Goal: Transaction & Acquisition: Purchase product/service

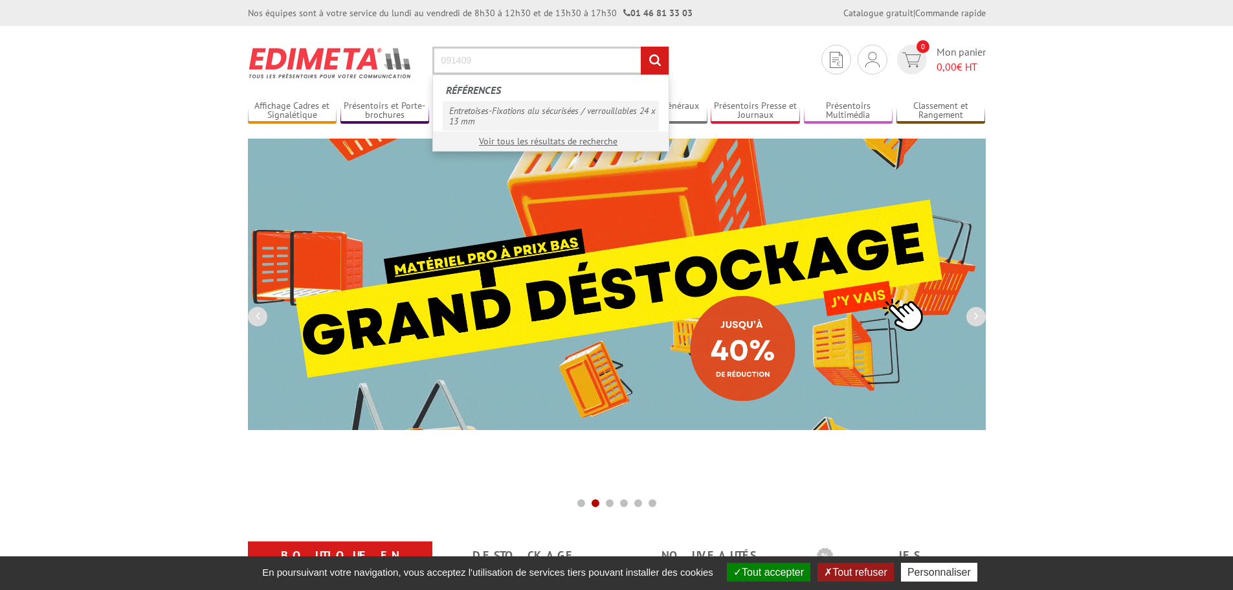
type input "091409"
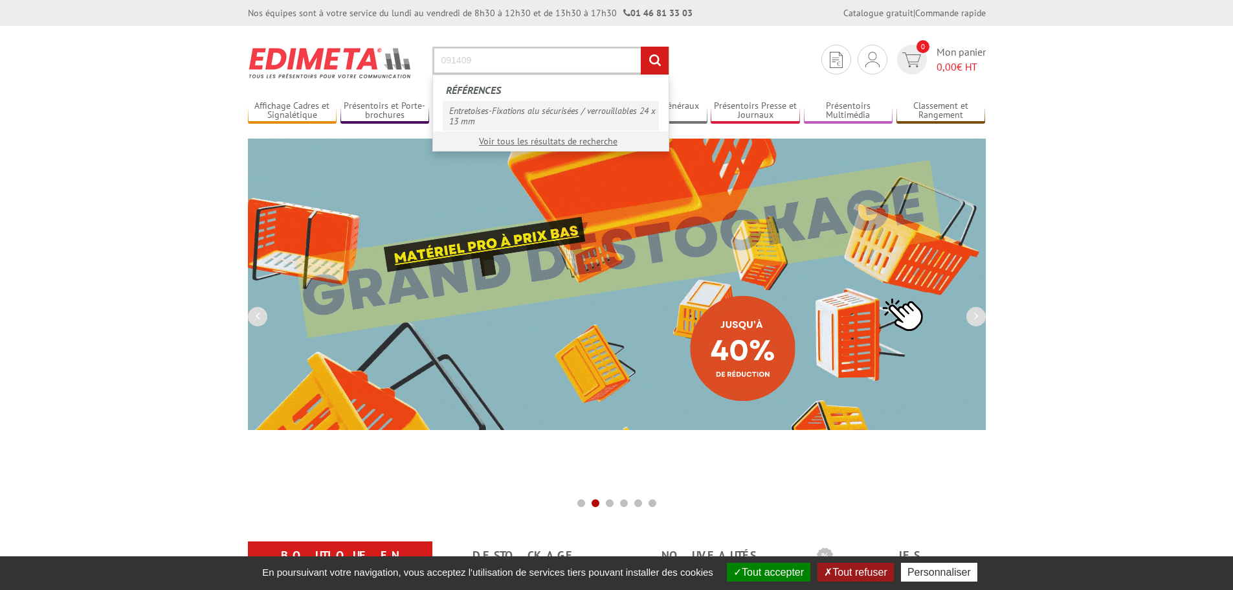
click at [546, 113] on link "Entretoises-Fixations alu sécurisées / verrouillables 24 x 13 mm" at bounding box center [551, 116] width 216 height 30
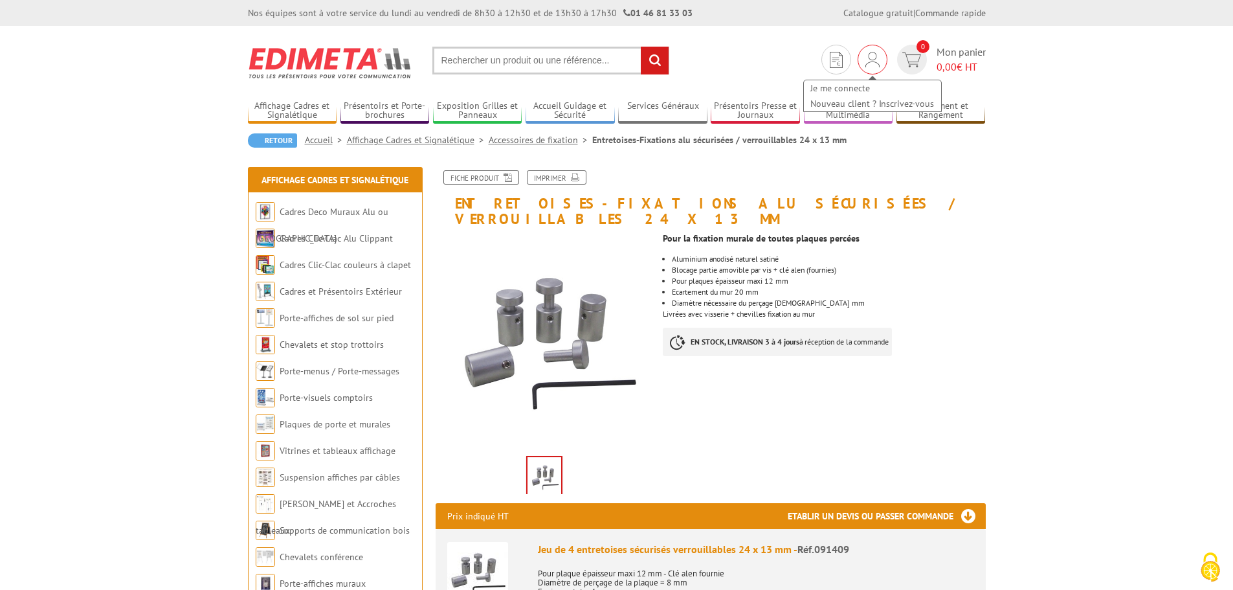
click at [873, 64] on img at bounding box center [873, 60] width 14 height 16
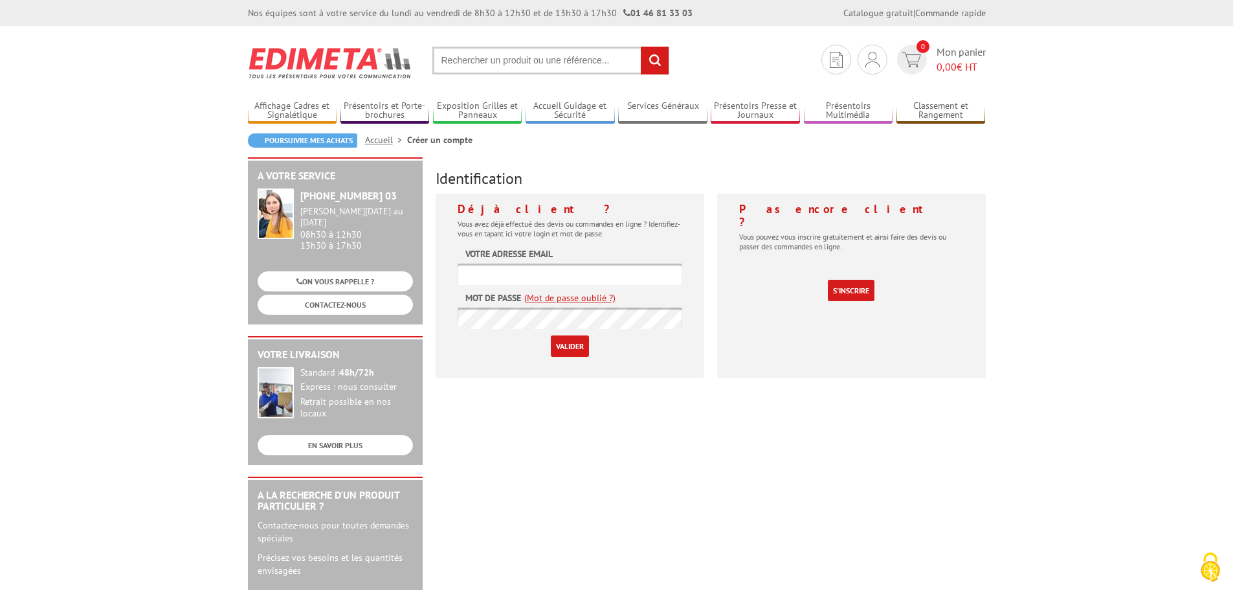
type input "thierry.lagraulet@gmail.com"
click at [578, 343] on input "Valider" at bounding box center [570, 345] width 38 height 21
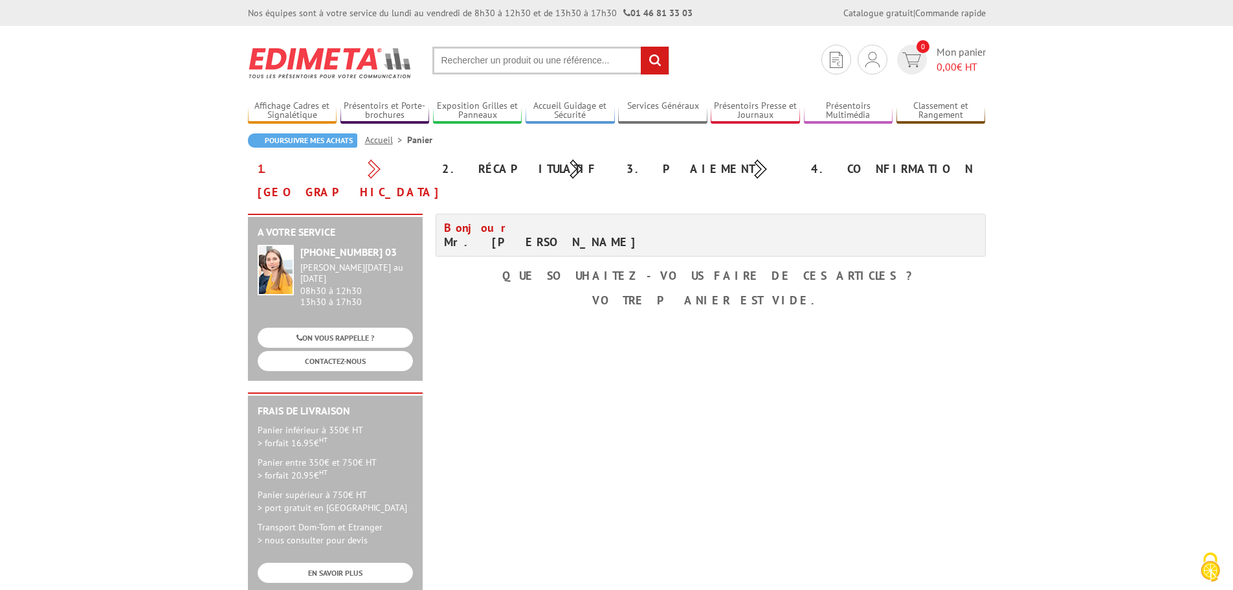
click at [565, 63] on input "text" at bounding box center [551, 61] width 237 height 28
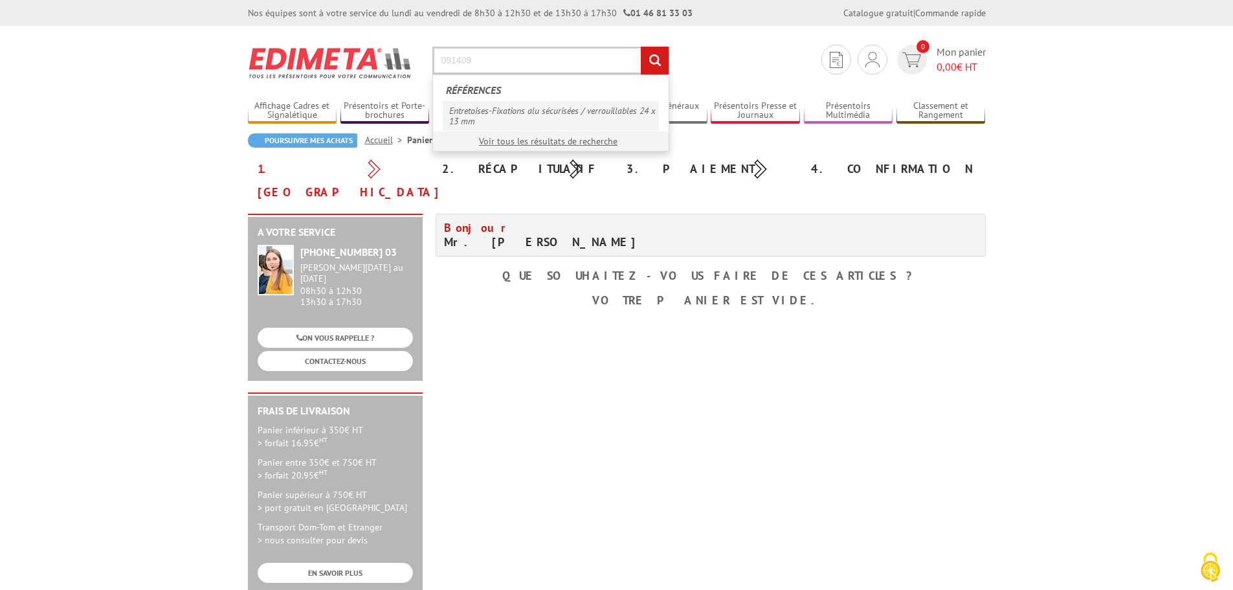
type input "091409"
click at [546, 109] on link "Entretoises-Fixations alu sécurisées / verrouillables 24 x 13 mm" at bounding box center [551, 116] width 216 height 30
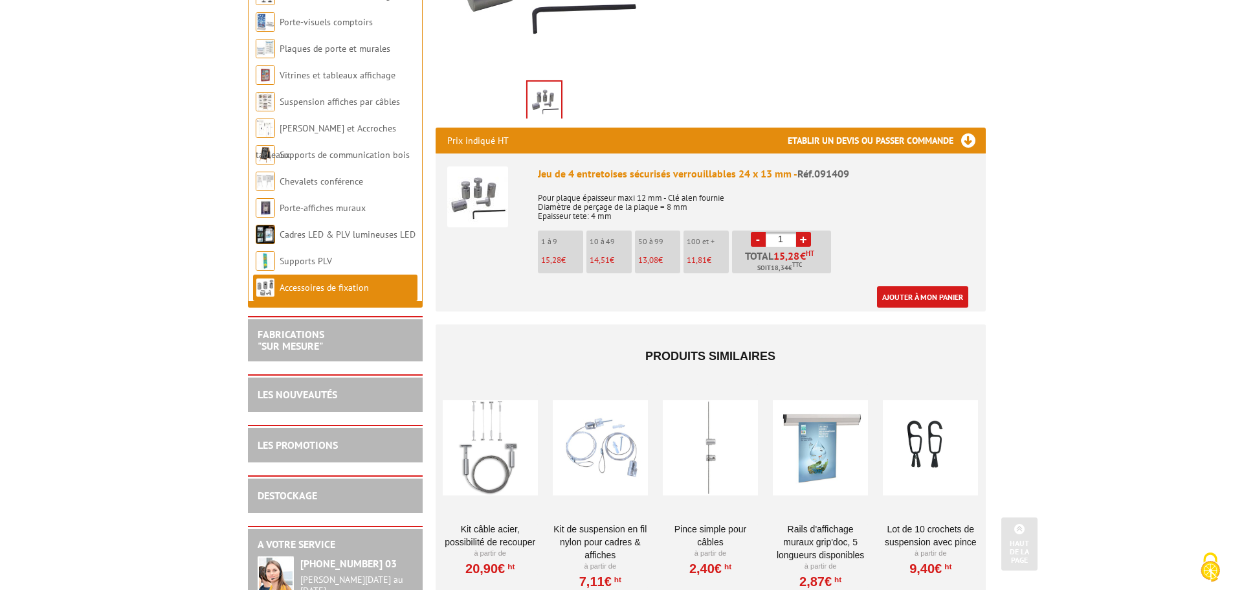
scroll to position [388, 0]
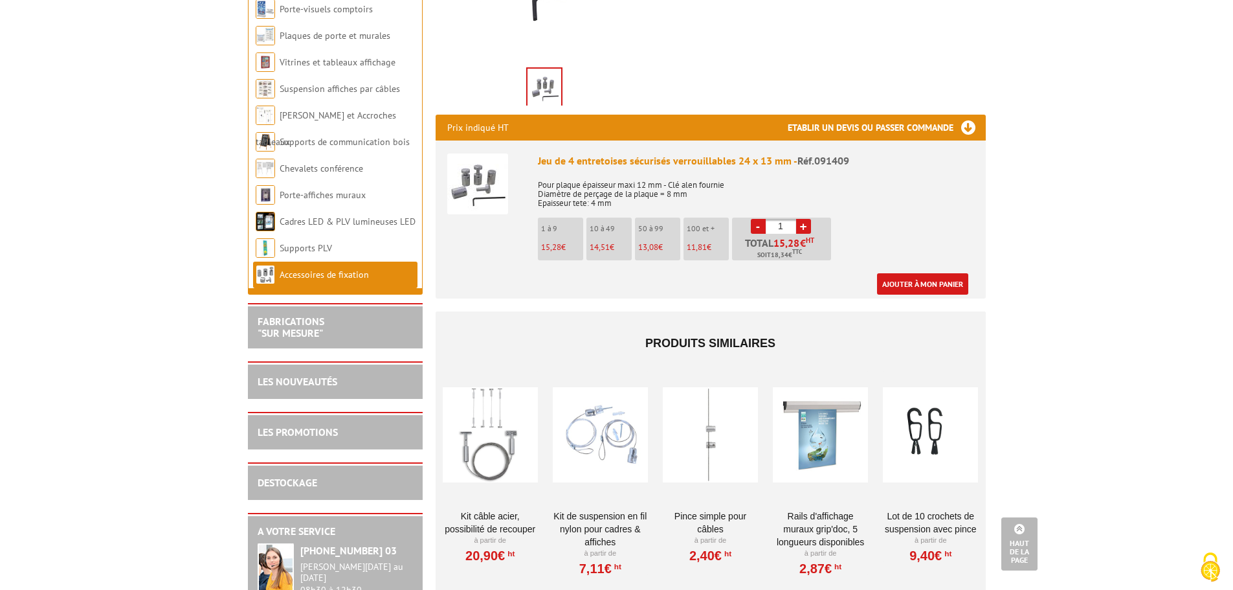
click at [601, 188] on p "Pour plaque épaisseur maxi 12 mm - Clé alen fournie Diamètre de perçage de la p…" at bounding box center [756, 190] width 436 height 36
click at [689, 172] on p "Pour plaque épaisseur maxi 12 mm - Clé alen fournie Diamètre de perçage de la p…" at bounding box center [756, 190] width 436 height 36
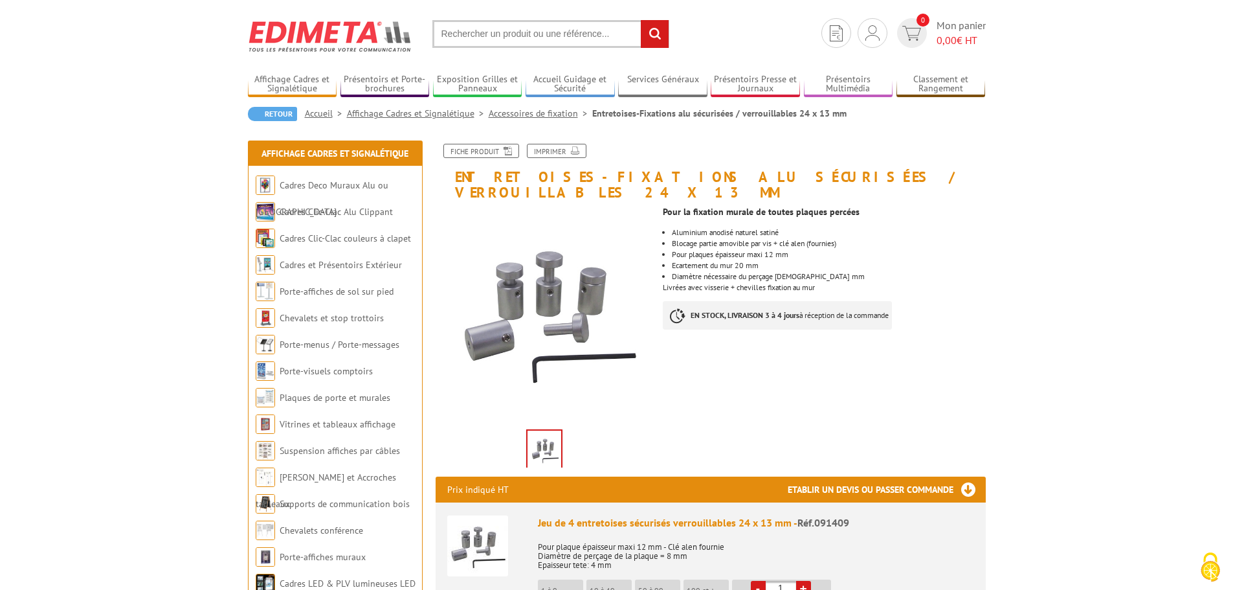
scroll to position [0, 0]
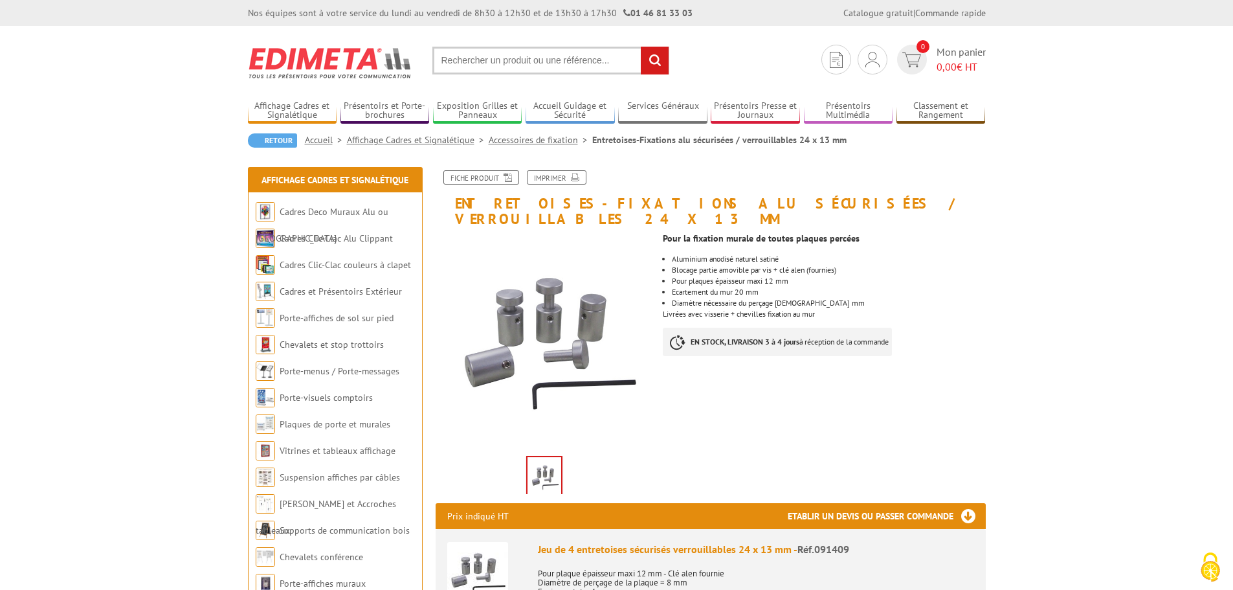
click at [518, 62] on input "text" at bounding box center [551, 61] width 237 height 28
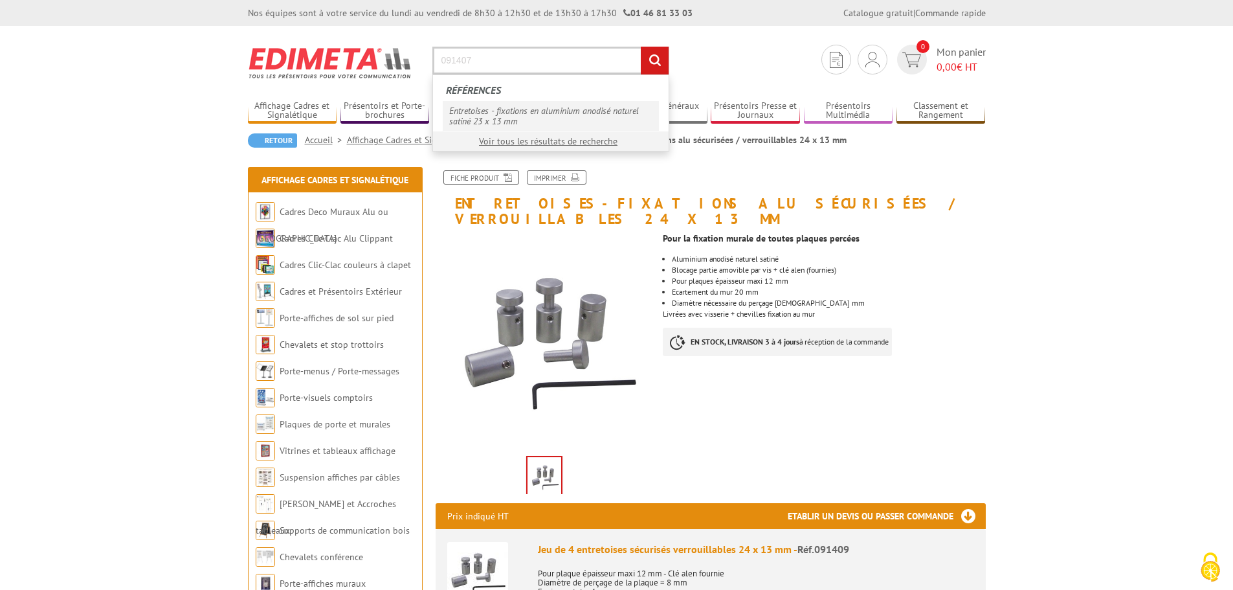
type input "091407"
click at [495, 109] on link "Entretoises - fixations en aluminium anodisé naturel satiné 23 x 13 mm" at bounding box center [551, 116] width 216 height 30
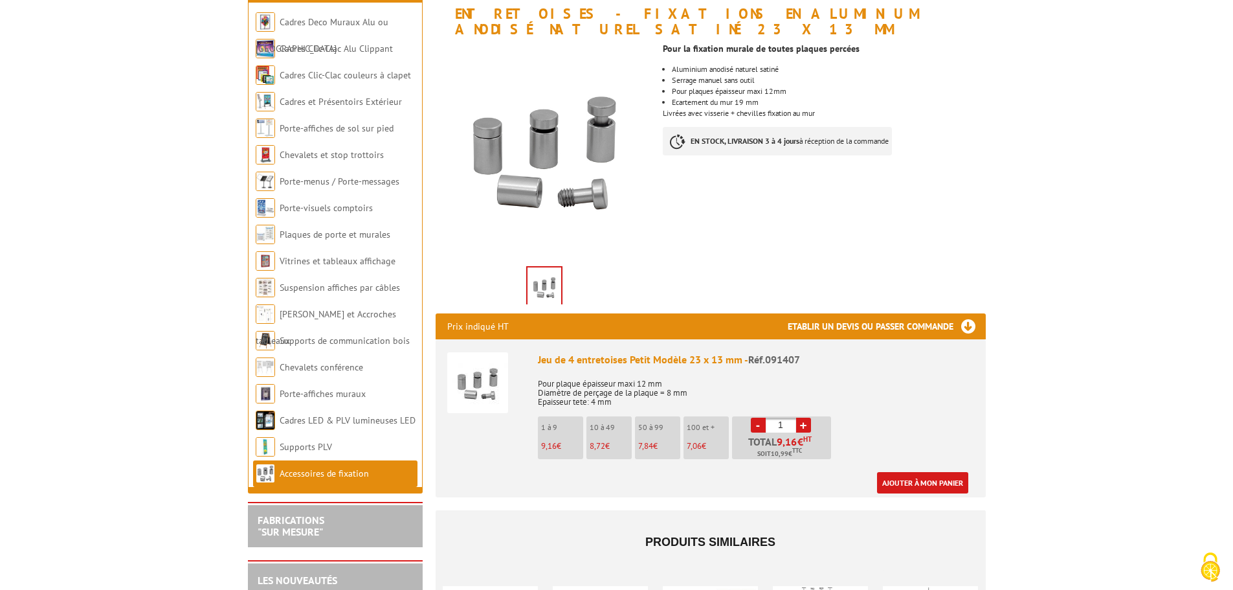
scroll to position [194, 0]
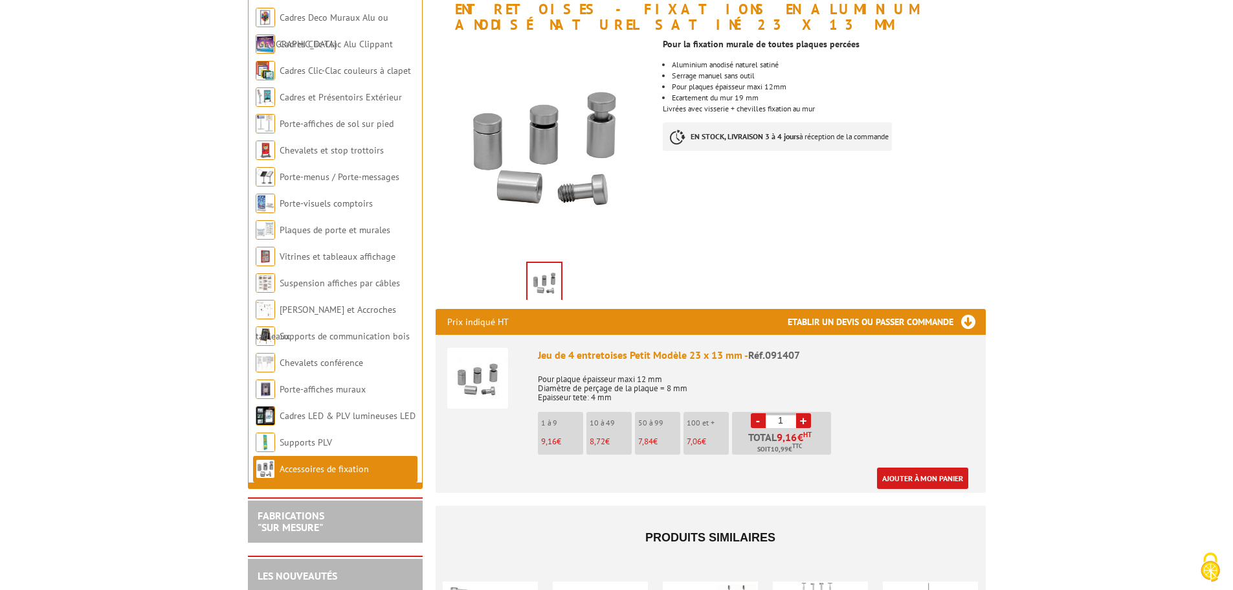
click at [789, 348] on span "Réf.091407" at bounding box center [774, 354] width 52 height 13
click at [802, 348] on div "Jeu de 4 entretoises Petit Modèle 23 x 13 mm - Réf.091407" at bounding box center [756, 355] width 436 height 15
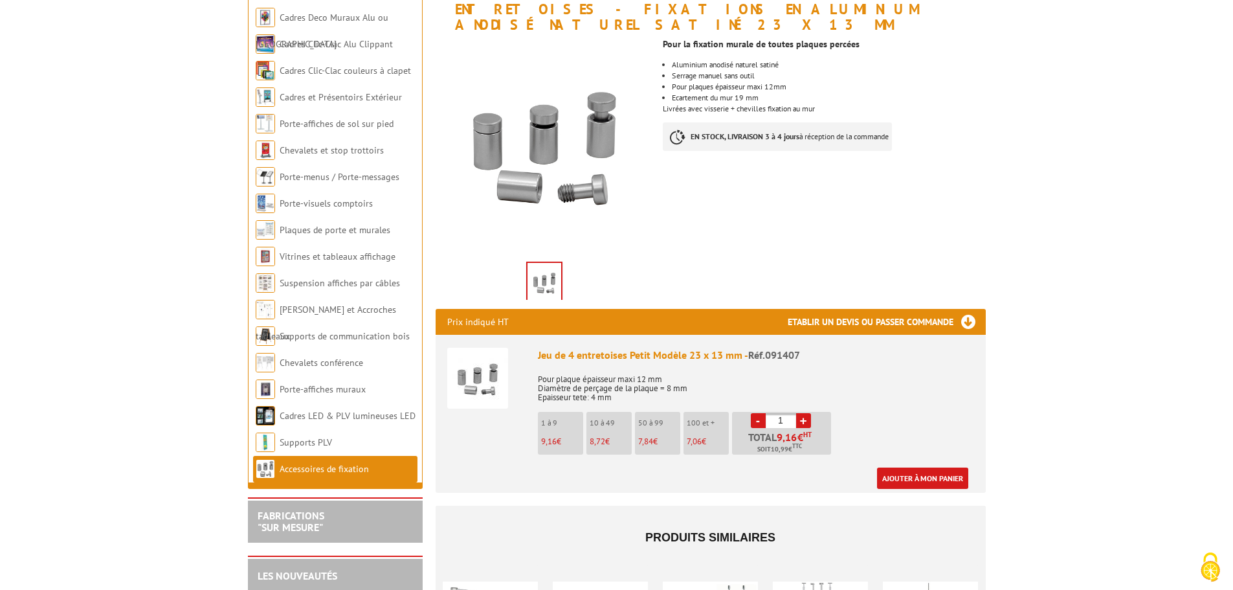
click at [792, 348] on span "Réf.091407" at bounding box center [774, 354] width 52 height 13
copy div "Jeu de 4 entretoises Petit Modèle 23 x 13 mm - Réf.091407"
click at [703, 61] on li "Aluminium anodisé naturel satiné" at bounding box center [828, 65] width 313 height 8
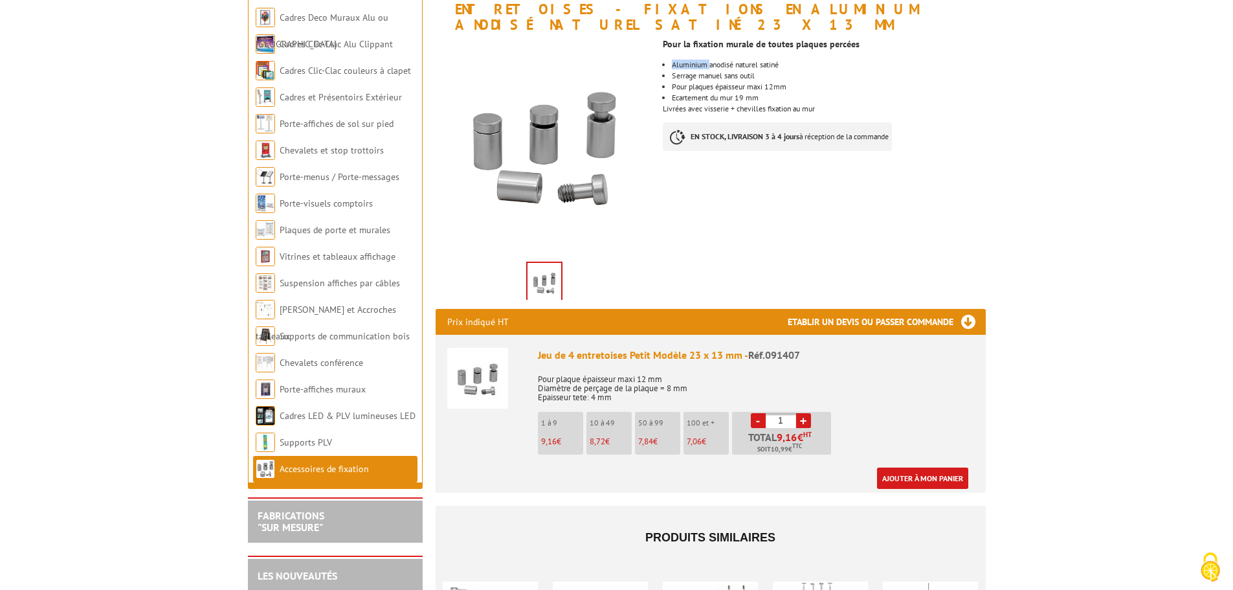
click at [703, 61] on li "Aluminium anodisé naturel satiné" at bounding box center [828, 65] width 313 height 8
copy ul "Aluminium anodisé naturel satiné"
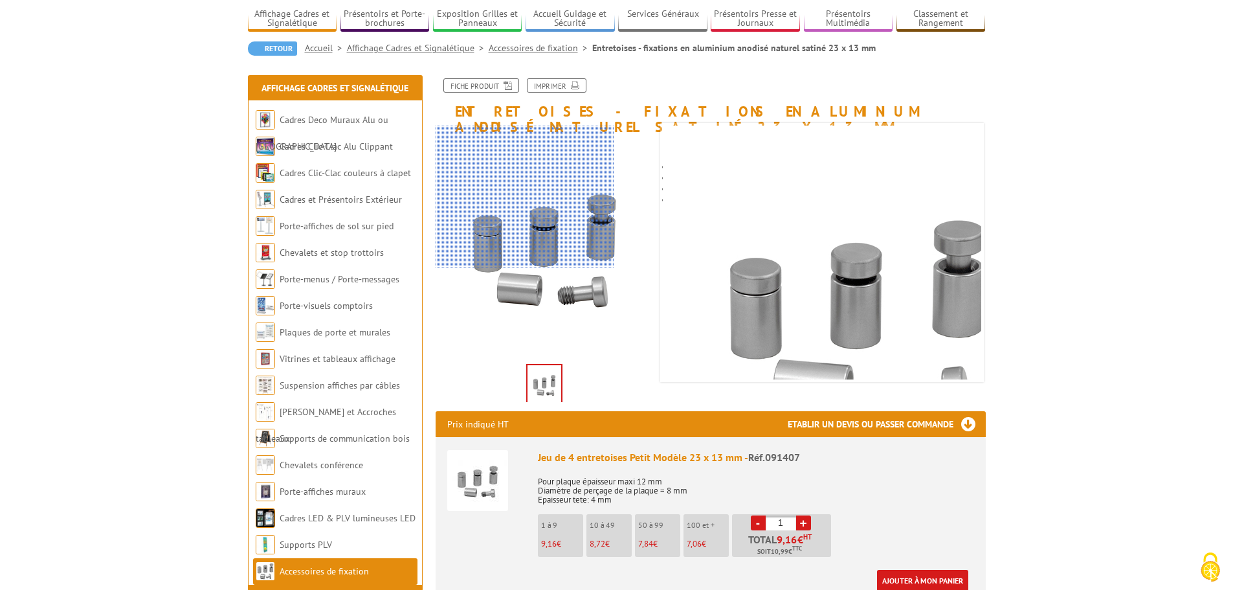
scroll to position [0, 0]
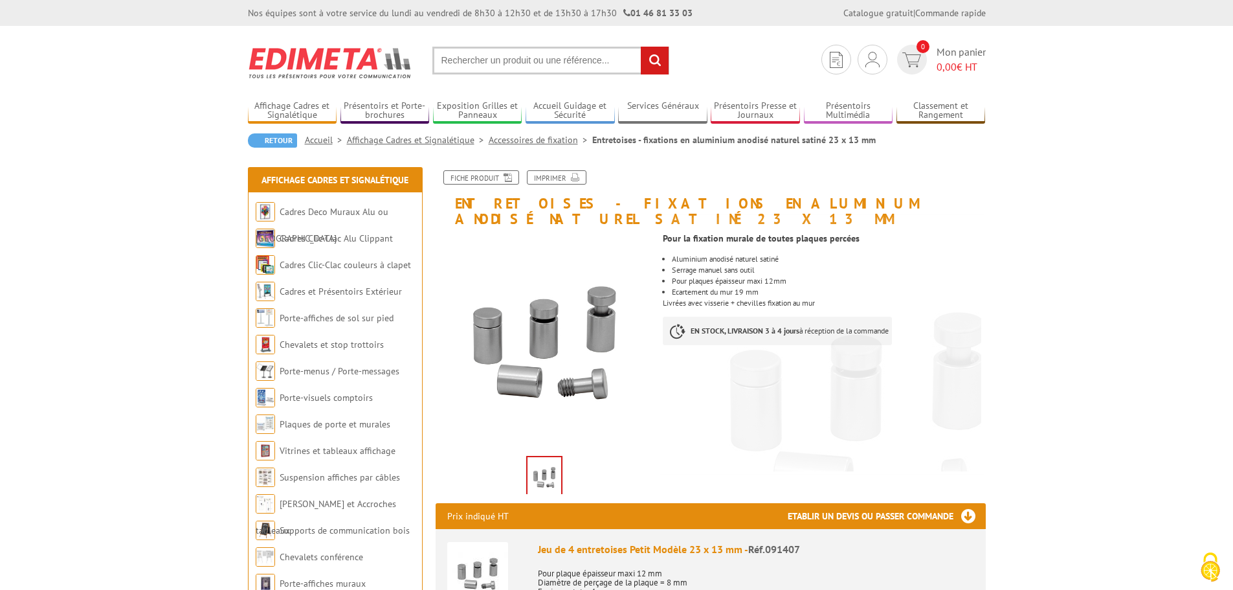
click at [513, 62] on input "text" at bounding box center [551, 61] width 237 height 28
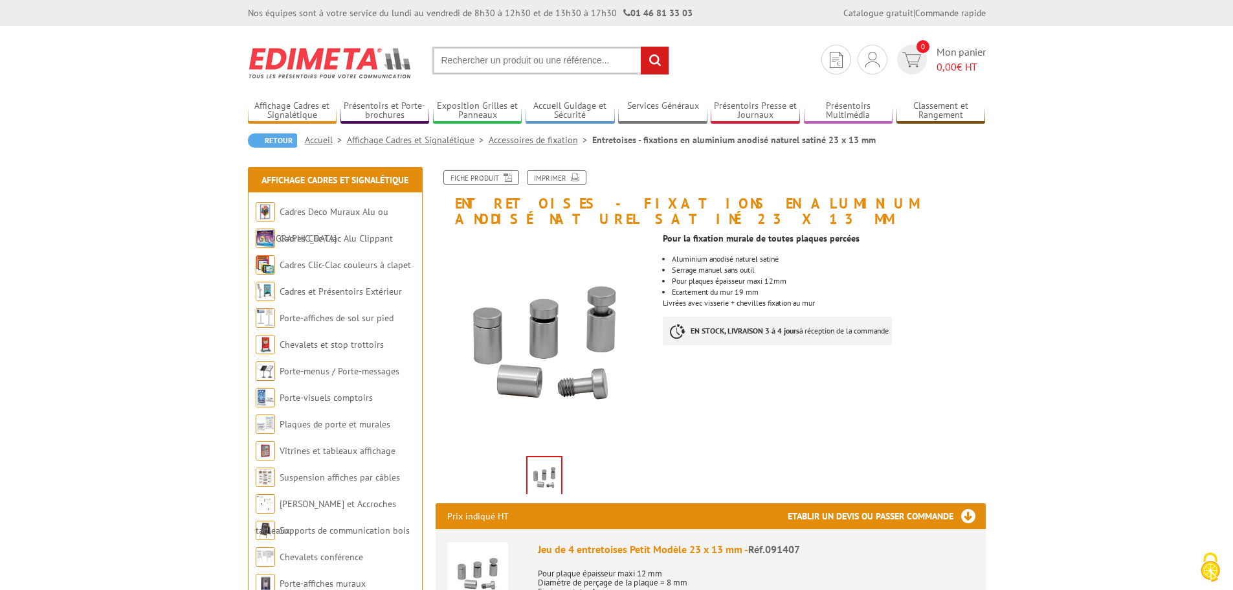
click at [510, 58] on input "text" at bounding box center [551, 61] width 237 height 28
type input "pa1056"
click at [538, 105] on link "Pochettes auto-adhésives transparentes murales" at bounding box center [551, 110] width 216 height 19
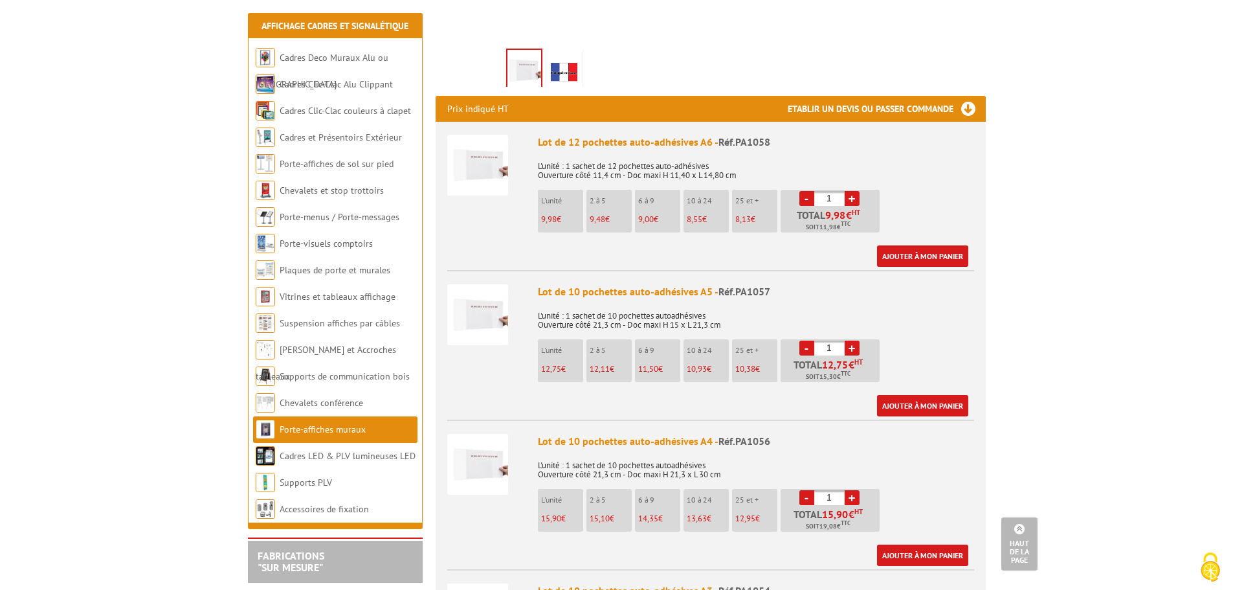
scroll to position [453, 0]
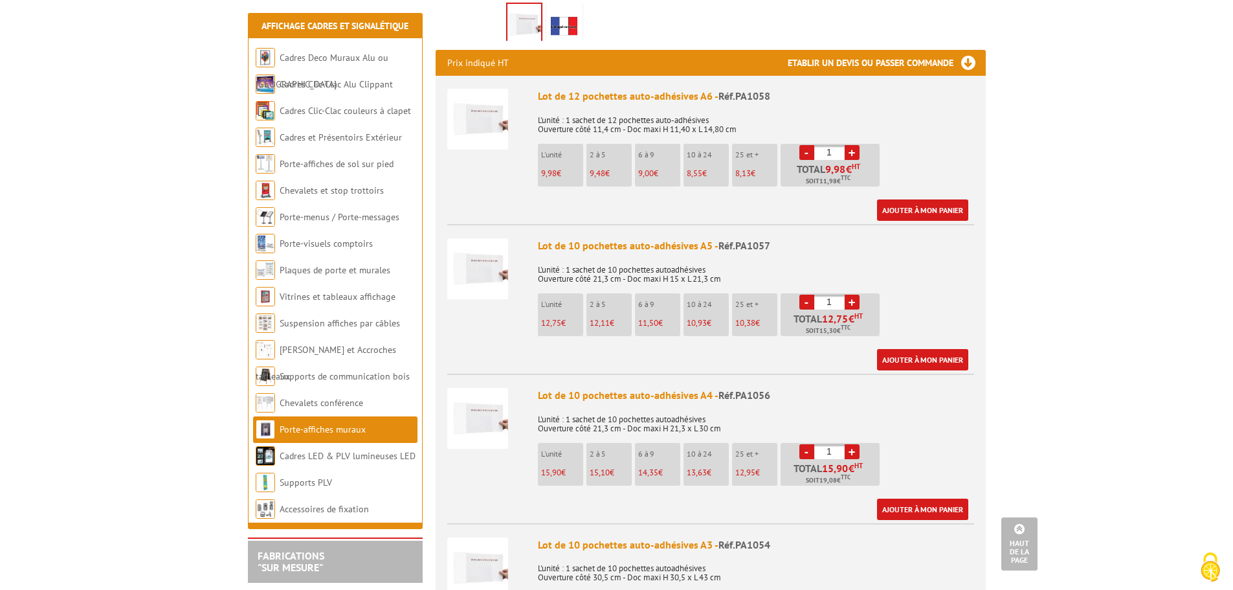
click at [495, 403] on img at bounding box center [477, 418] width 61 height 61
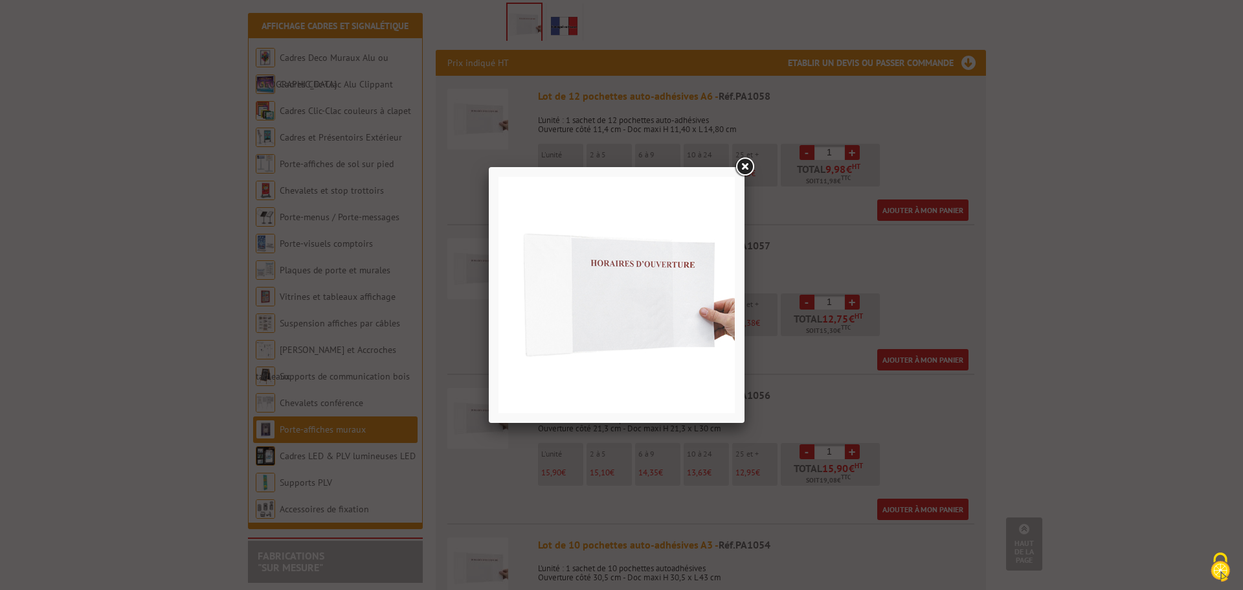
click at [624, 315] on img at bounding box center [617, 295] width 236 height 236
click at [748, 164] on link at bounding box center [744, 166] width 23 height 23
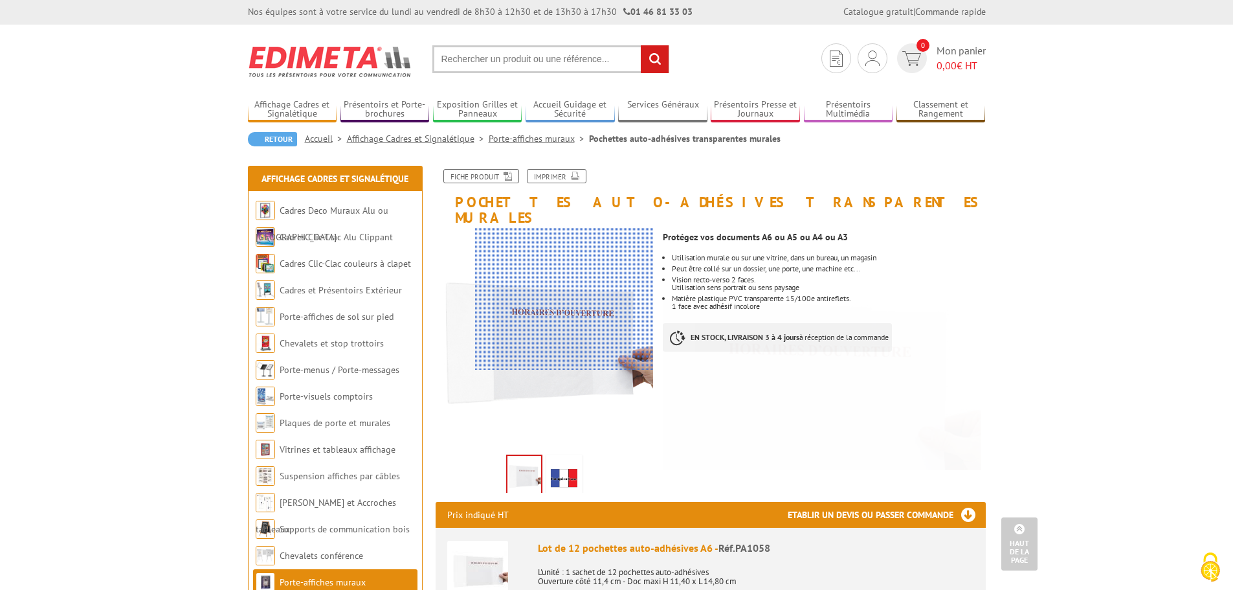
scroll to position [0, 0]
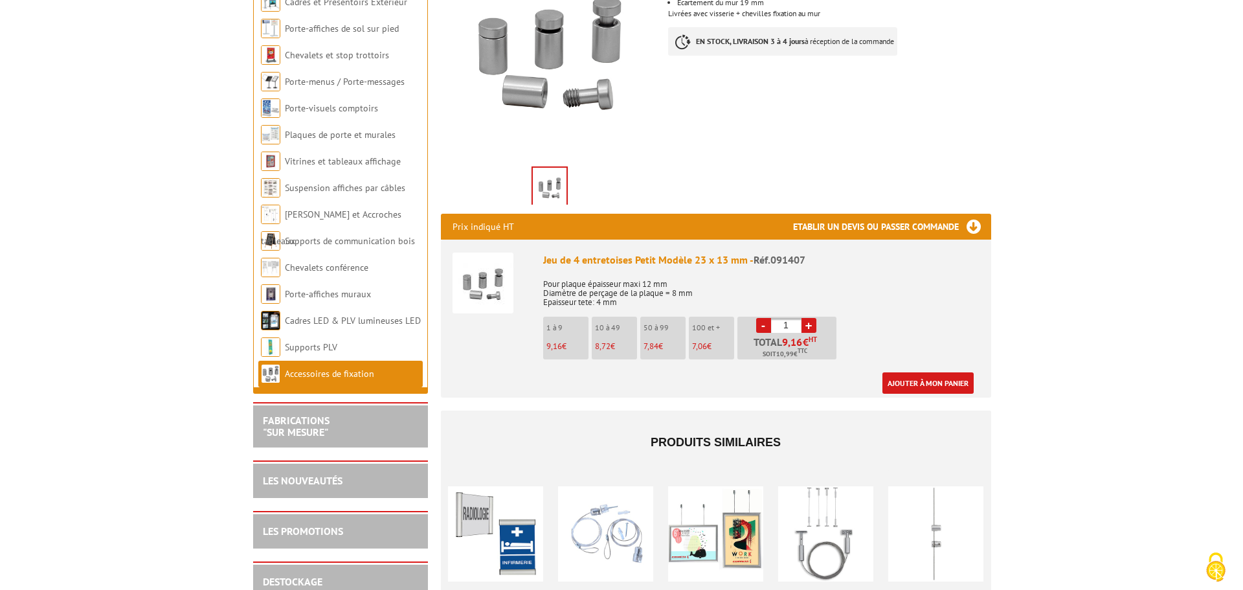
scroll to position [324, 0]
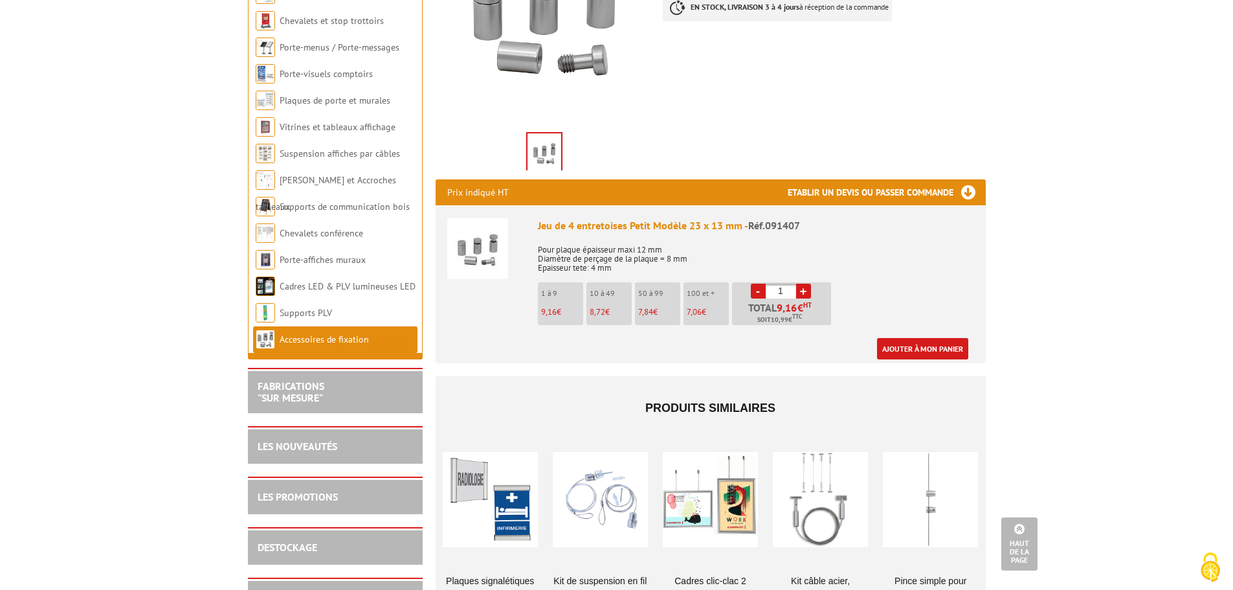
drag, startPoint x: 785, startPoint y: 277, endPoint x: 689, endPoint y: 282, distance: 96.0
click at [689, 282] on ul "1 à 9 9,16 € 10 à 49 8,72 € 50 à 99 7,84 € 100 et + 7,06 € - 1 + 9,16 HT" at bounding box center [686, 306] width 297 height 49
type input "30"
click at [939, 338] on link "Ajouter à mon panier" at bounding box center [922, 348] width 91 height 21
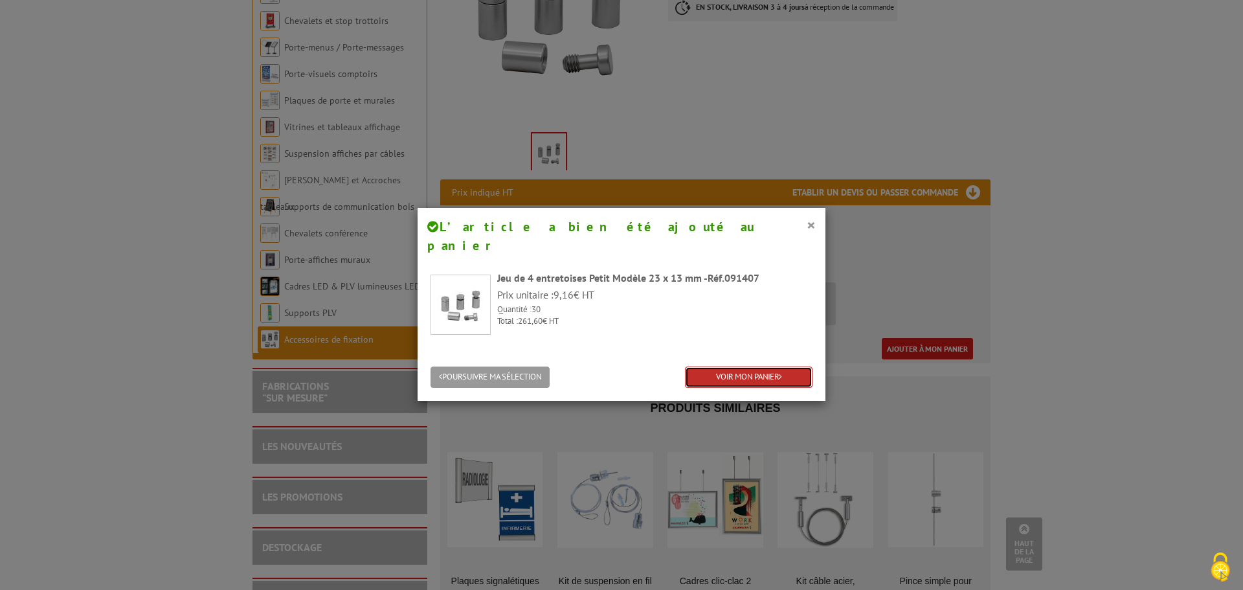
click at [748, 366] on link "VOIR MON PANIER" at bounding box center [749, 376] width 128 height 21
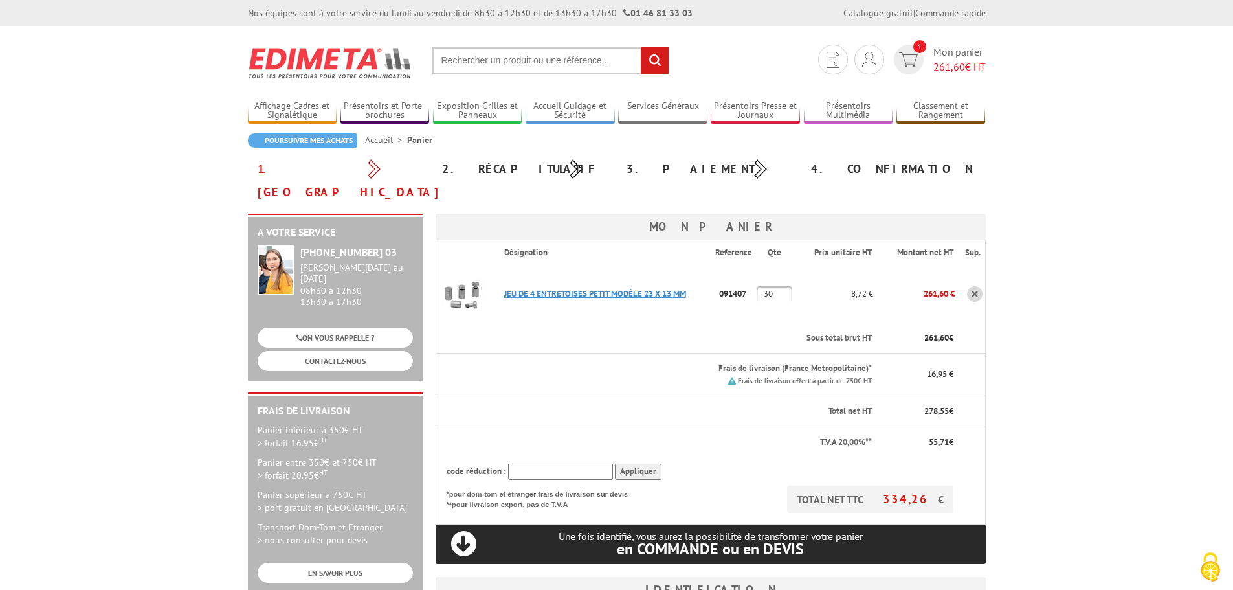
type input "[EMAIL_ADDRESS][DOMAIN_NAME]"
click at [621, 288] on link "JEU DE 4 ENTRETOISES PETIT MODèLE 23 X 13 MM" at bounding box center [595, 293] width 182 height 11
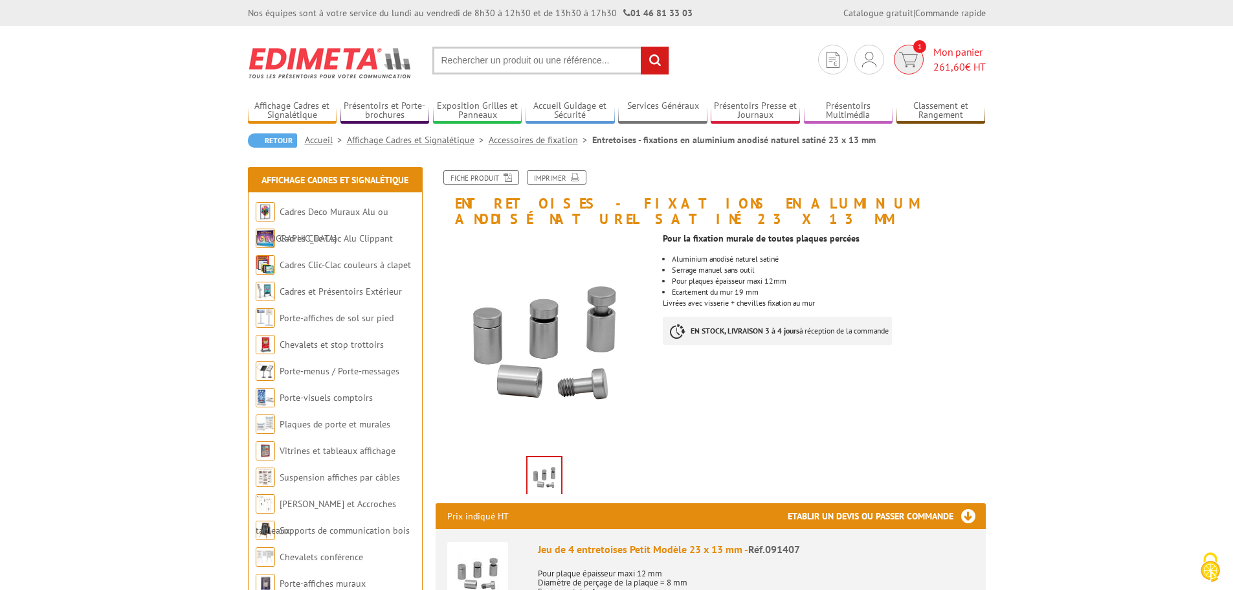
click at [943, 60] on span "261,60" at bounding box center [950, 66] width 32 height 13
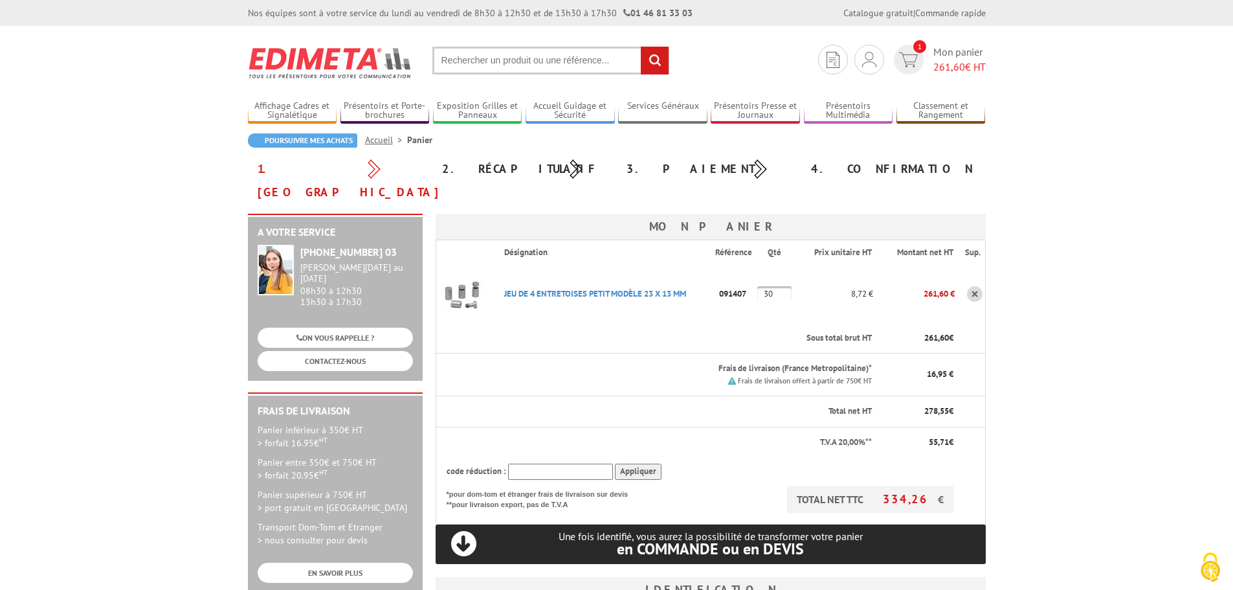
type input "thierry.lagraulet@gmail.com"
click at [735, 282] on p "091407" at bounding box center [736, 293] width 43 height 23
click at [497, 56] on input "text" at bounding box center [551, 61] width 237 height 28
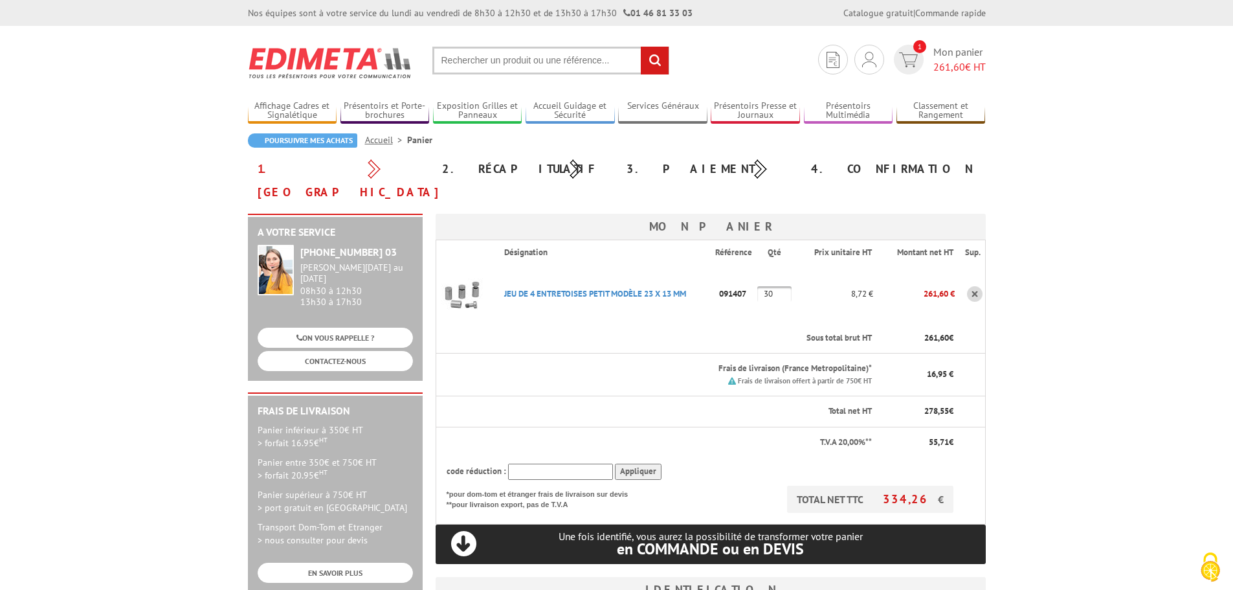
click at [498, 63] on input "text" at bounding box center [551, 61] width 237 height 28
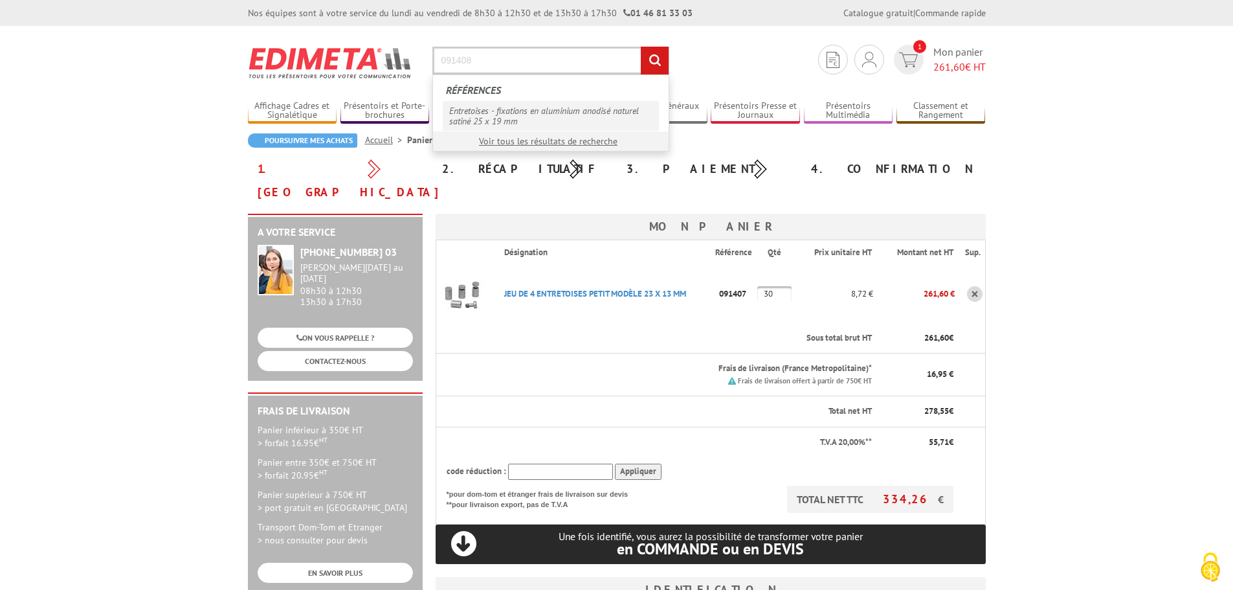
type input "091408"
click at [525, 115] on link "Entretoises - fixations en aluminium anodisé naturel satiné 25 x 19 mm" at bounding box center [551, 116] width 216 height 30
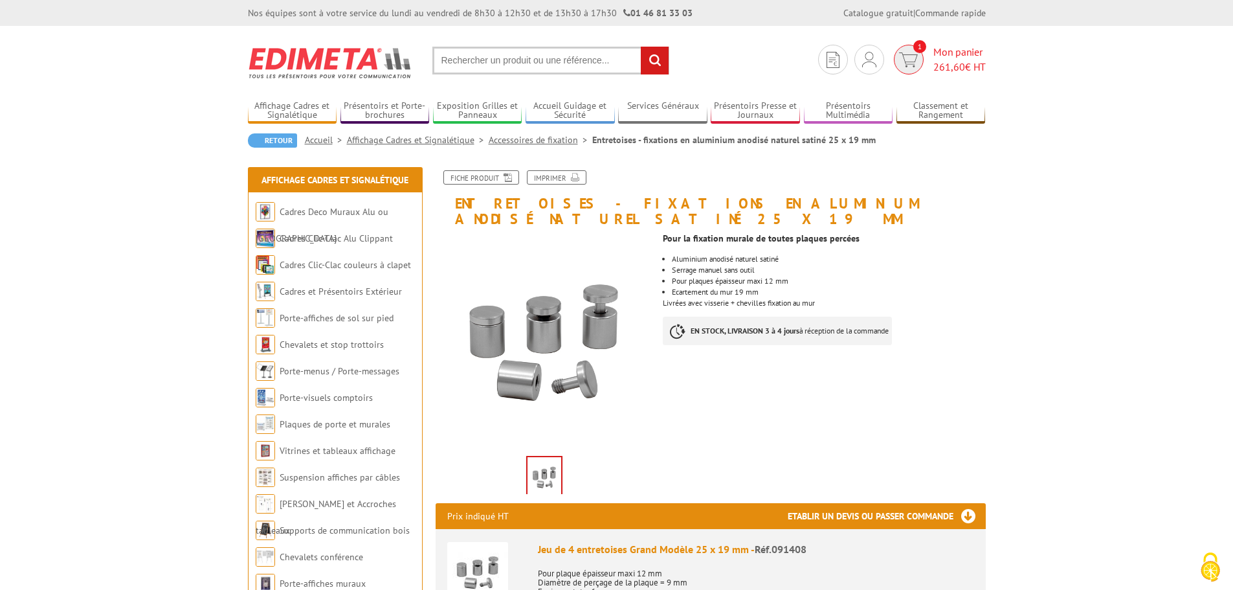
click at [957, 54] on span "Mon panier 261,60 € HT" at bounding box center [960, 60] width 52 height 30
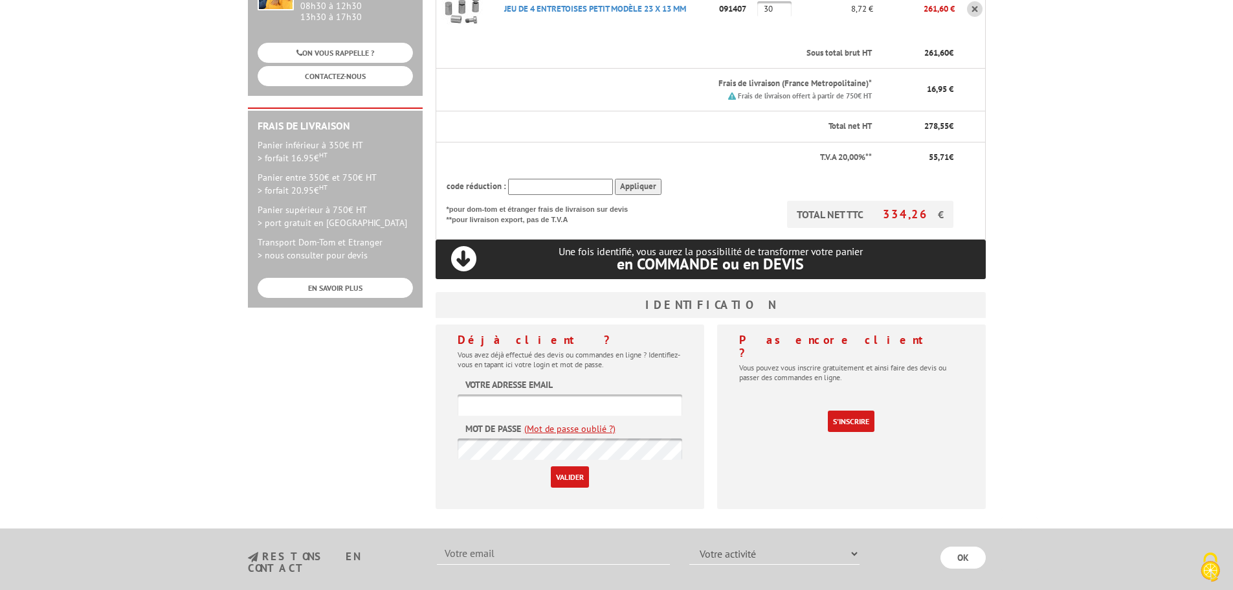
scroll to position [324, 0]
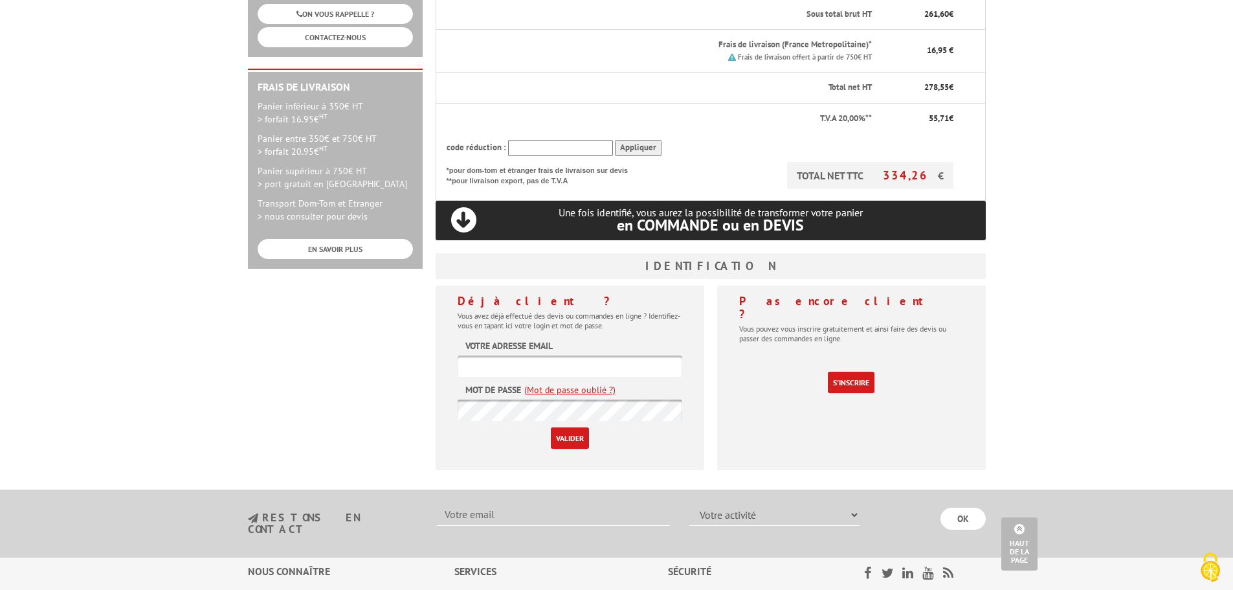
type input "[EMAIL_ADDRESS][DOMAIN_NAME]"
click at [572, 427] on input "Valider" at bounding box center [570, 437] width 38 height 21
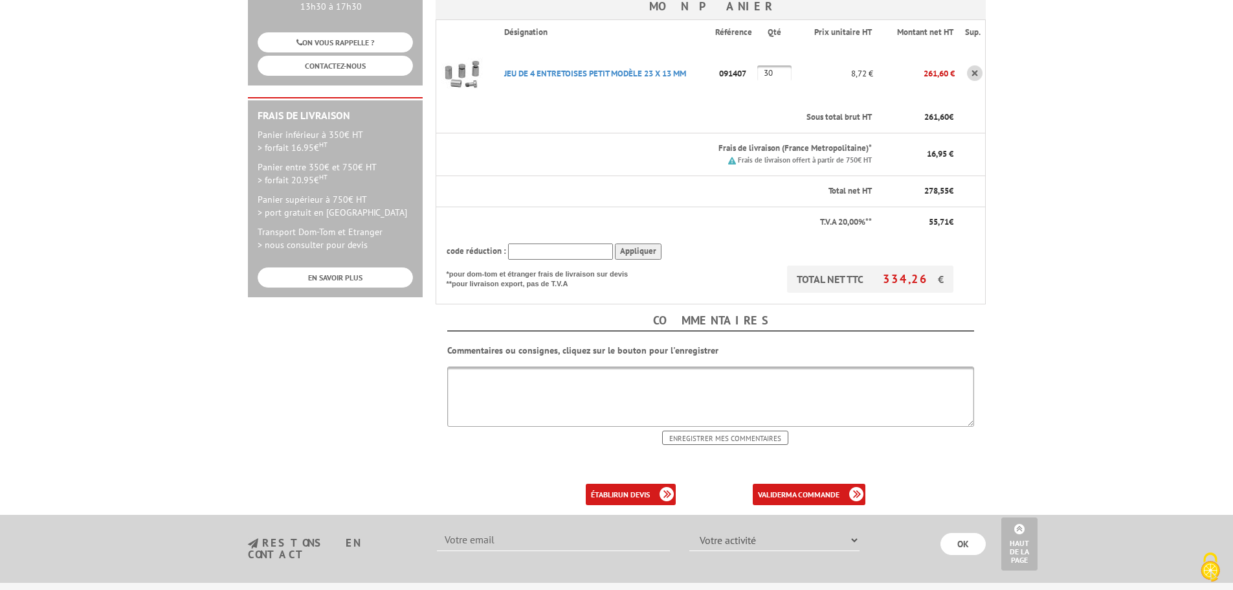
scroll to position [324, 0]
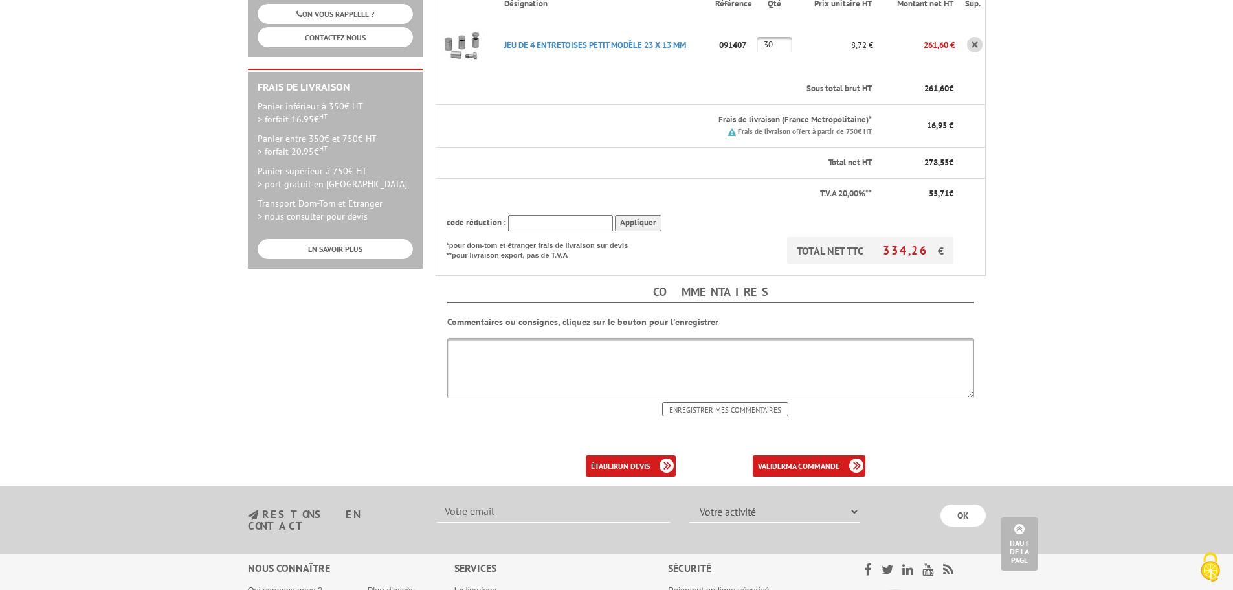
click at [694, 339] on textarea at bounding box center [710, 368] width 527 height 60
type textarea "o"
type textarea "Bonjour Merci de nous livrer maxi mercredi 15 octobre"
click at [820, 461] on b "ma commande" at bounding box center [813, 466] width 54 height 10
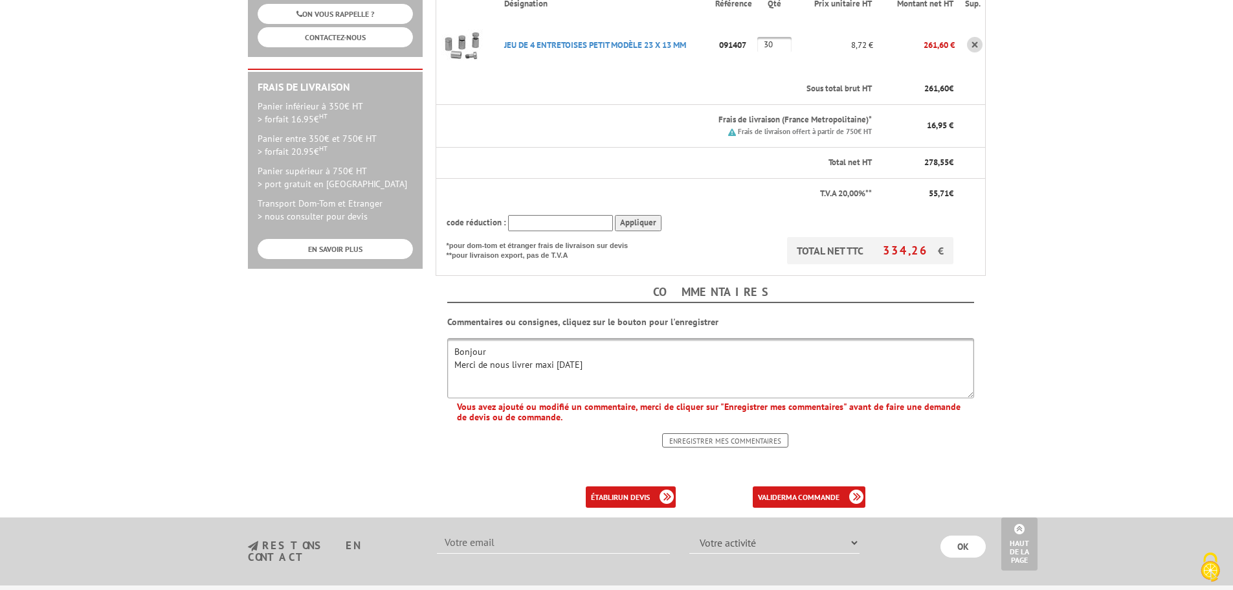
click at [689, 433] on input "Enregistrer mes commentaires" at bounding box center [725, 440] width 126 height 14
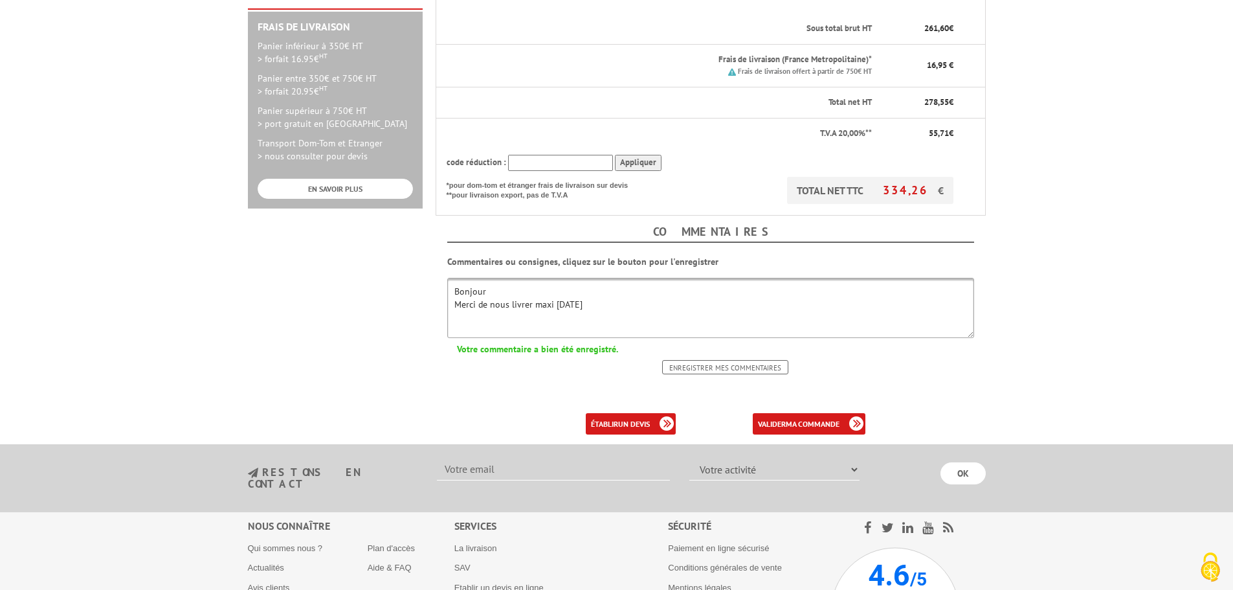
scroll to position [388, 0]
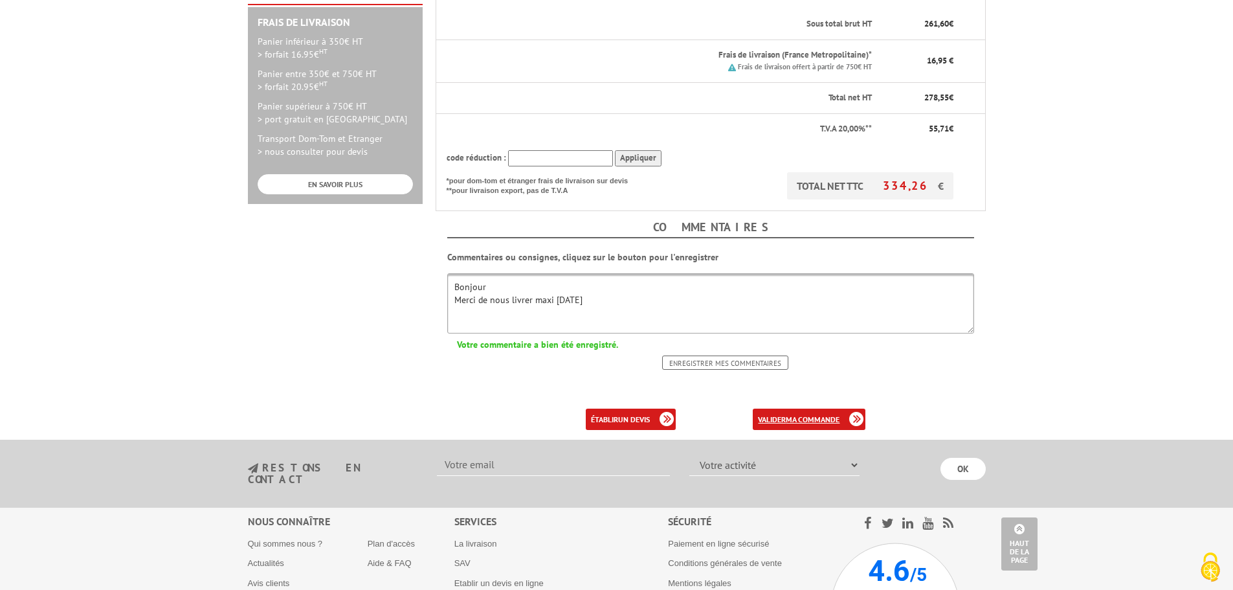
click at [818, 414] on b "ma commande" at bounding box center [813, 419] width 54 height 10
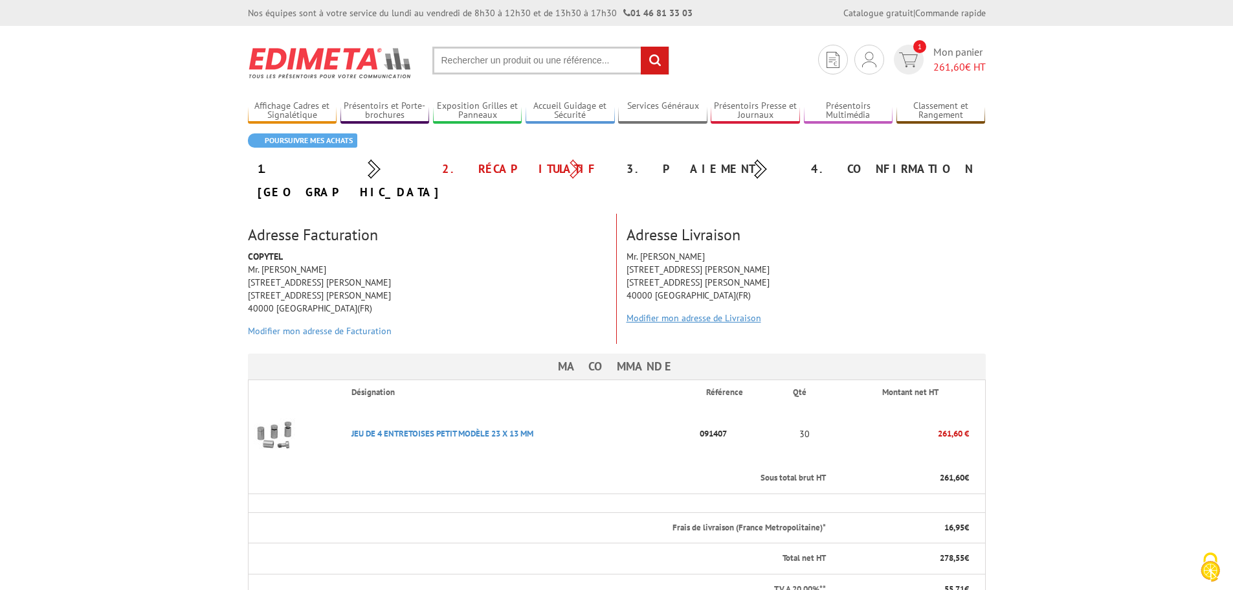
click at [715, 312] on link "Modifier mon adresse de Livraison" at bounding box center [694, 318] width 135 height 12
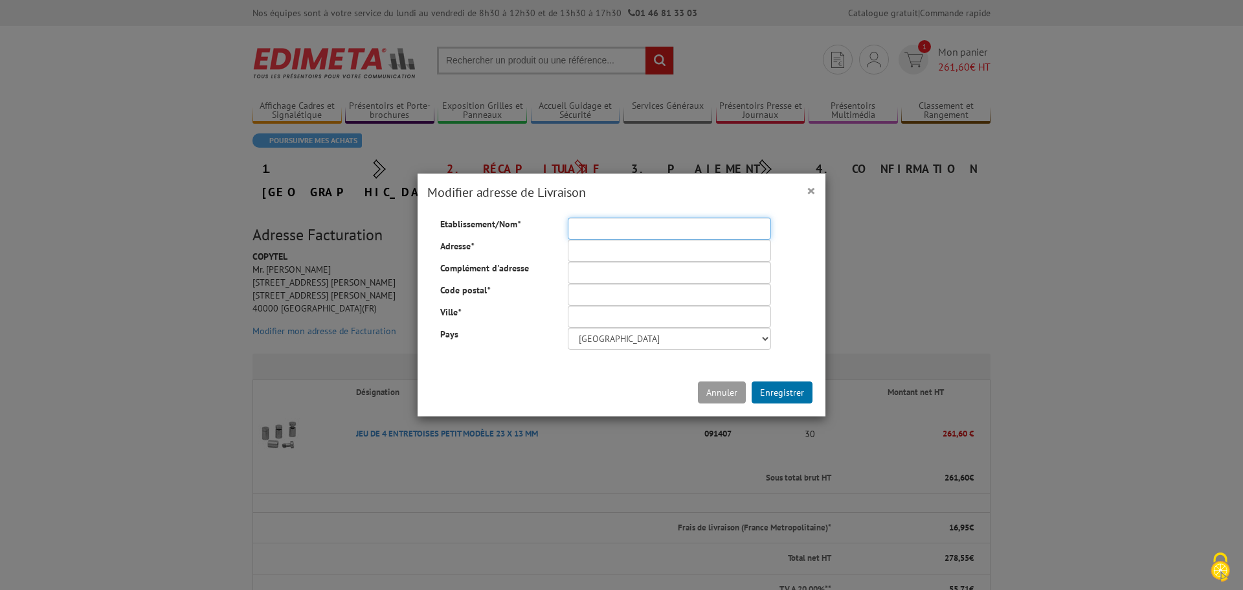
click at [604, 232] on input "Etablissement/Nom *" at bounding box center [669, 229] width 203 height 22
type input "COPYTEL"
type input "COPYTEL, 579 AVENUE JF KENNEDY"
type input "579 AVENUE JF KENNEDY"
type input "40000"
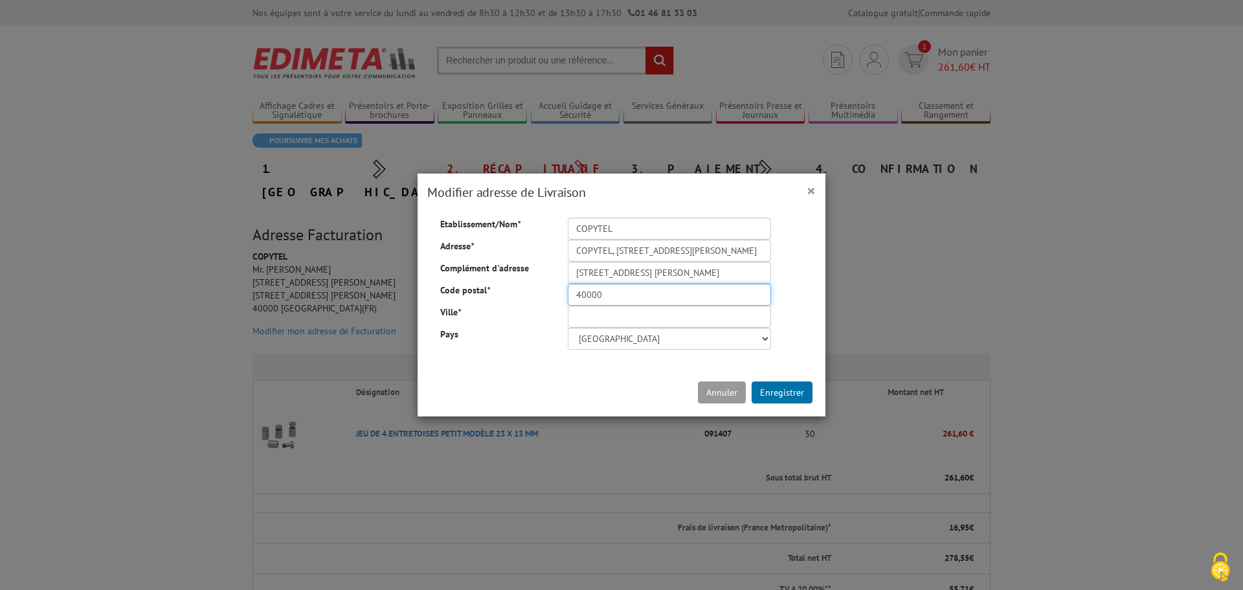
type input "MONT DE MARSAN"
click at [730, 246] on input "COPYTEL, 579 AVENUE JF KENNEDY" at bounding box center [669, 251] width 203 height 22
drag, startPoint x: 610, startPoint y: 253, endPoint x: 326, endPoint y: 243, distance: 283.8
click at [326, 243] on div "× Modifier adresse de Livraison Etablissement/Nom * COPYTEL Adresse * COPYTEL, …" at bounding box center [621, 295] width 1243 height 590
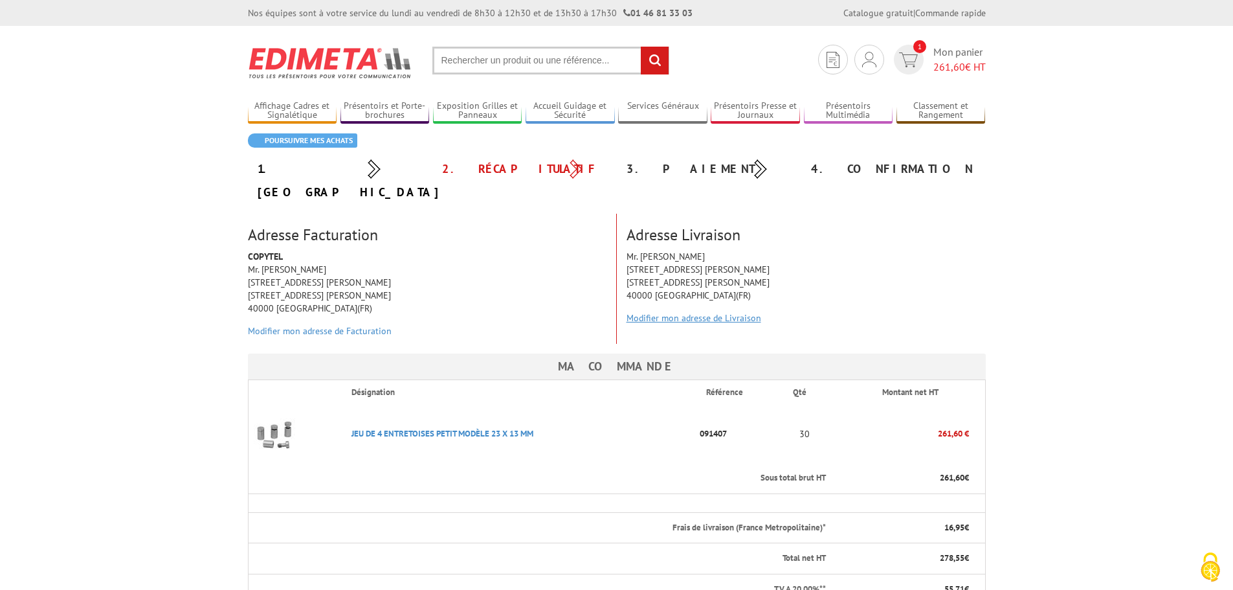
click at [697, 312] on link "Modifier mon adresse de Livraison" at bounding box center [694, 318] width 135 height 12
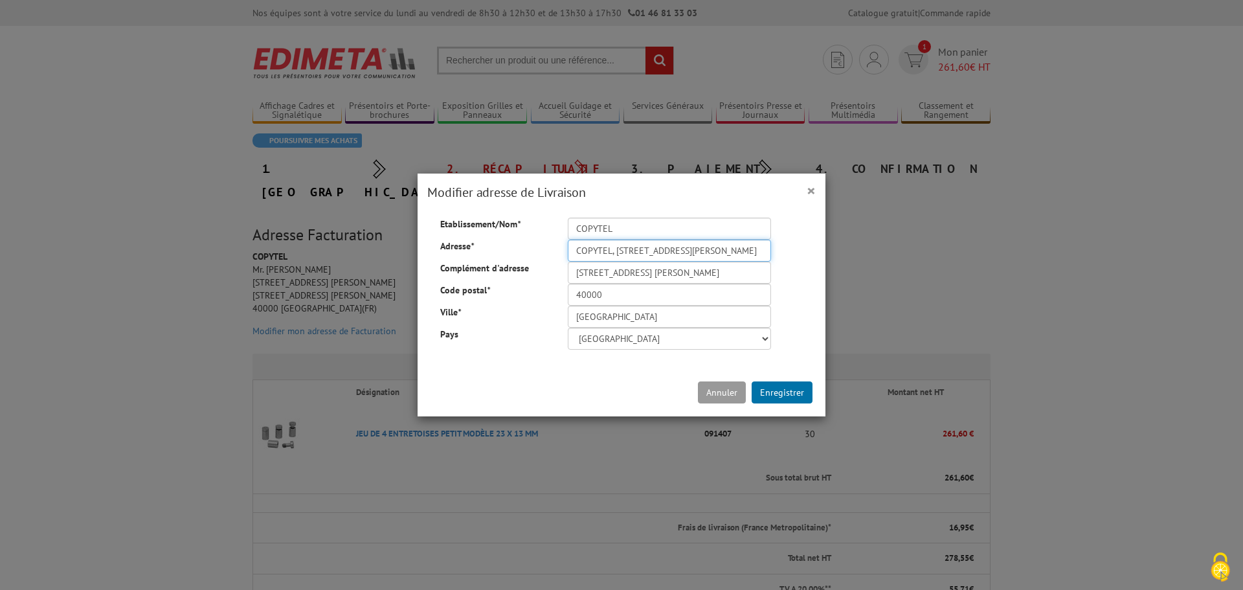
click at [609, 253] on input "COPYTEL, 579 AVENUE JF KENNEDY" at bounding box center [669, 251] width 203 height 22
type input "579 AVENUE JF KENNEDY"
click at [701, 273] on input "579 AVENUE JF KENNEDY" at bounding box center [669, 273] width 203 height 22
type input "5"
click at [794, 394] on button "Enregistrer" at bounding box center [782, 392] width 61 height 22
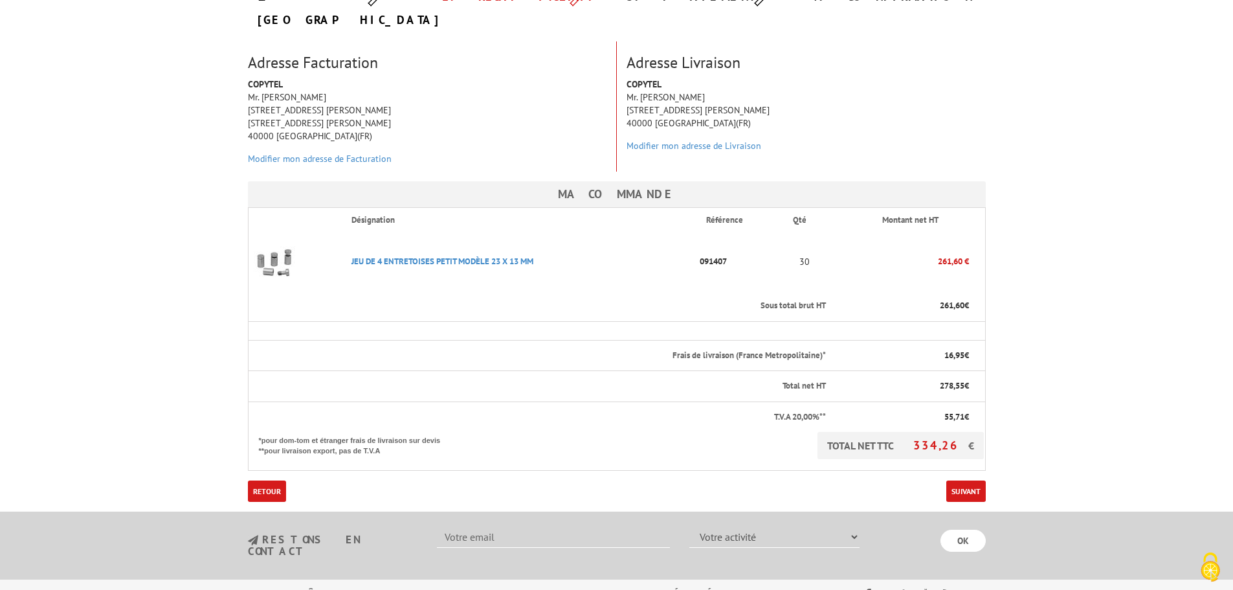
scroll to position [259, 0]
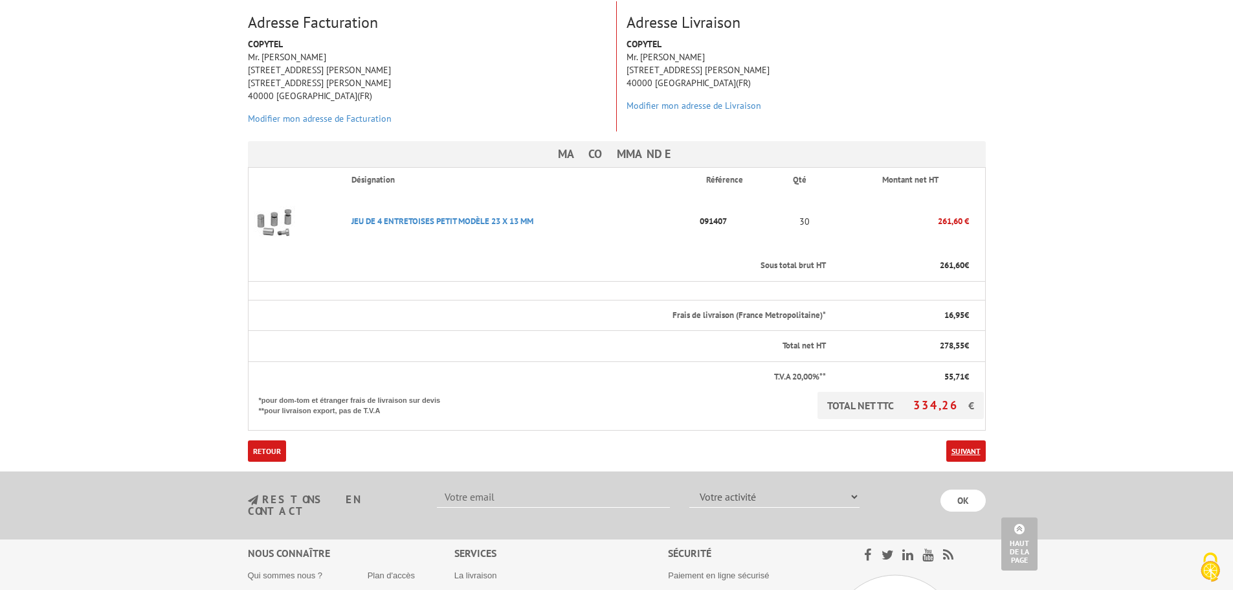
click at [976, 440] on link "Suivant" at bounding box center [966, 450] width 39 height 21
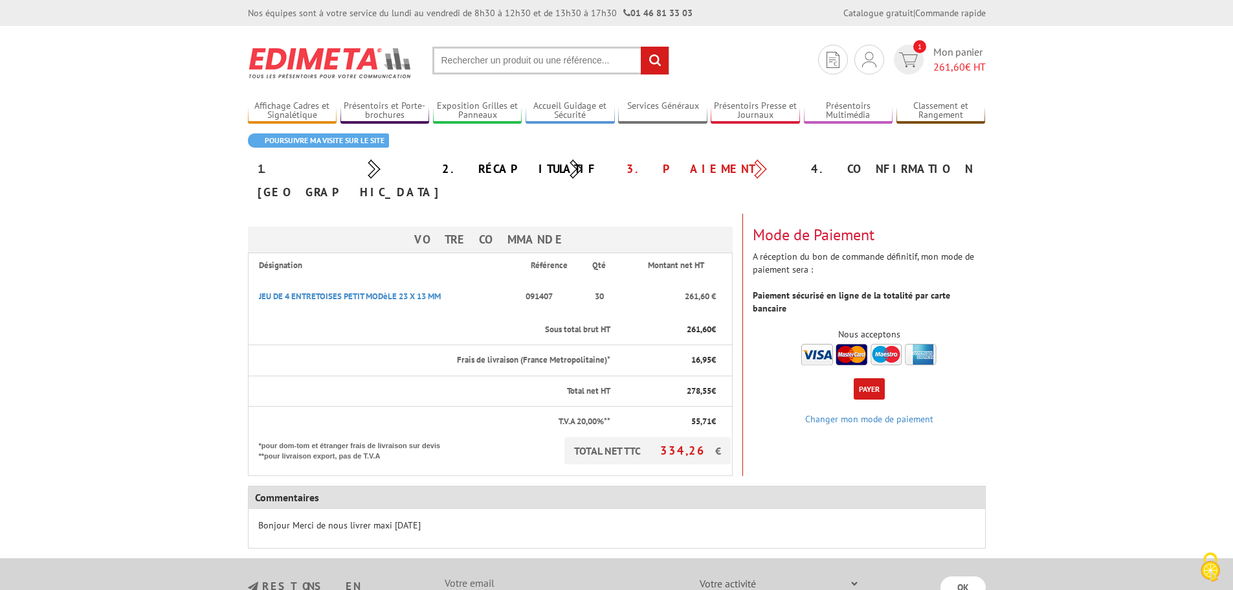
click at [873, 378] on button "Payer" at bounding box center [869, 388] width 31 height 21
